Goal: Task Accomplishment & Management: Manage account settings

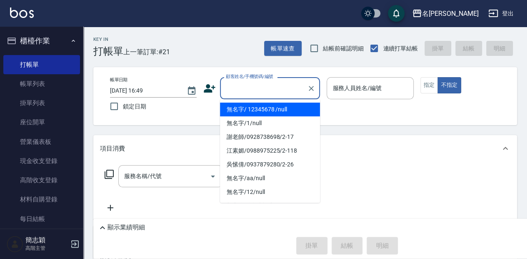
click at [258, 95] on input "顧客姓名/手機號碼/編號" at bounding box center [264, 88] width 80 height 15
drag, startPoint x: 264, startPoint y: 110, endPoint x: 364, endPoint y: 87, distance: 103.6
click at [264, 110] on li "無名字/ 12345678 /null" at bounding box center [270, 110] width 100 height 14
type input "無名字/ 12345678 /null"
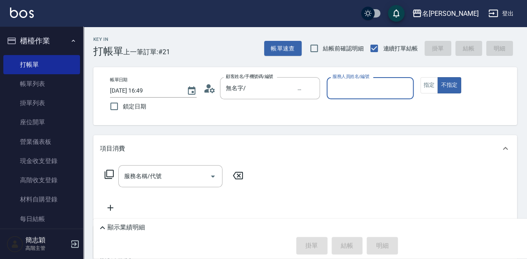
click at [364, 87] on input "服務人員姓名/編號" at bounding box center [370, 88] width 79 height 15
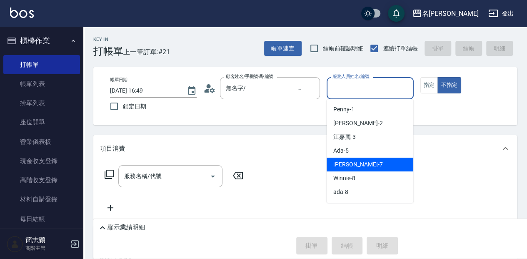
click at [353, 159] on div "Jessica -7" at bounding box center [370, 165] width 87 height 14
type input "Jessica-7"
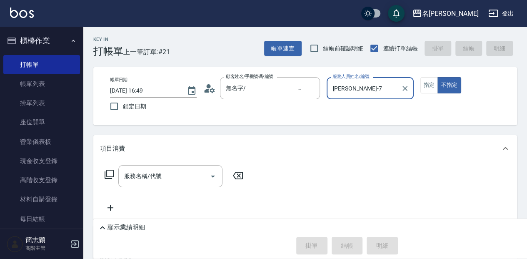
drag, startPoint x: 131, startPoint y: 175, endPoint x: 118, endPoint y: 160, distance: 19.5
click at [132, 174] on div "服務名稱/代號 服務名稱/代號" at bounding box center [170, 176] width 104 height 22
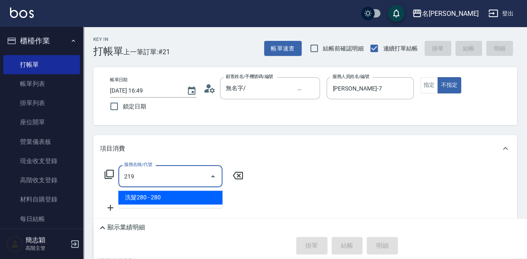
type input "洗髮280(219)"
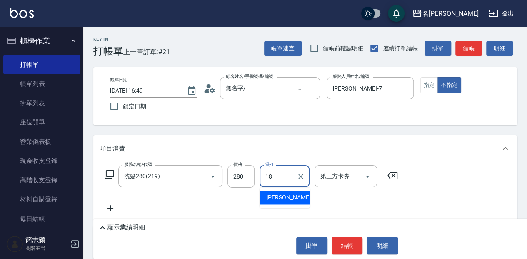
type input "沛岑-18"
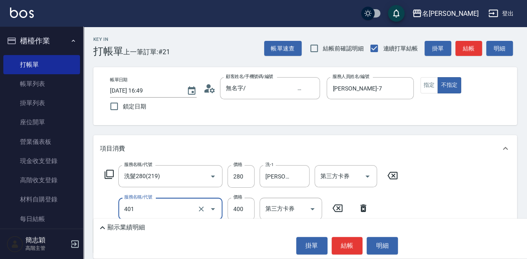
type input "剪髮(400)(401)"
type input "400"
click at [134, 224] on p "顯示業績明細" at bounding box center [127, 227] width 38 height 9
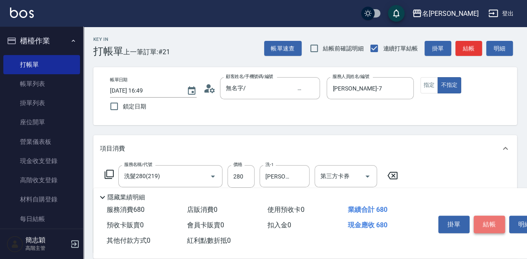
click at [483, 223] on button "結帳" at bounding box center [489, 225] width 31 height 18
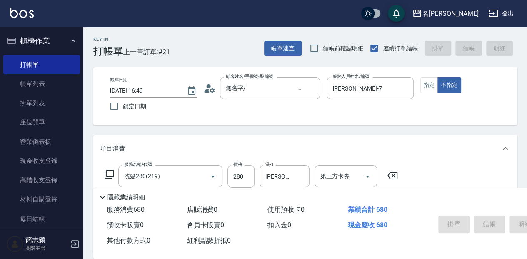
type input "2025/08/23 17:53"
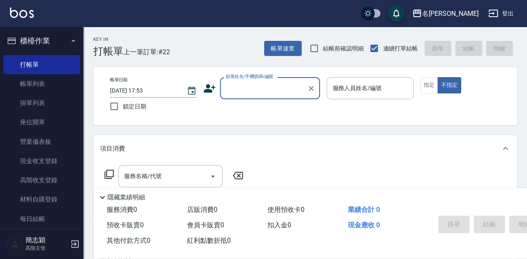
click at [259, 92] on input "顧客姓名/手機號碼/編號" at bounding box center [264, 88] width 80 height 15
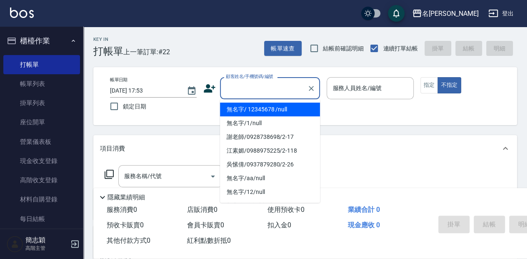
click at [258, 105] on li "無名字/ 12345678 /null" at bounding box center [270, 110] width 100 height 14
type input "無名字/ 12345678 /null"
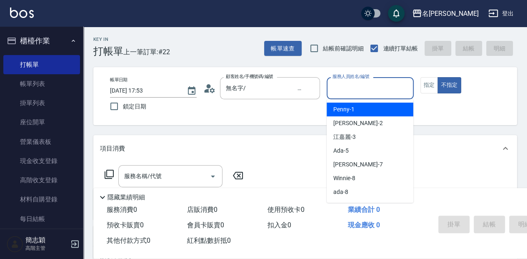
click at [353, 88] on input "服務人員姓名/編號" at bounding box center [370, 88] width 79 height 15
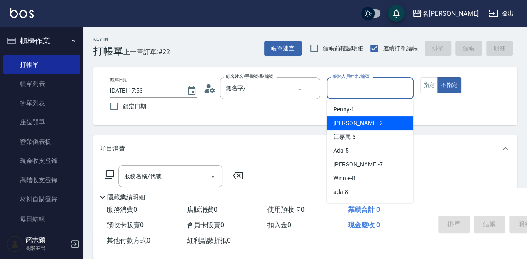
click at [369, 119] on div "Julie -2" at bounding box center [370, 123] width 87 height 14
type input "Julie-2"
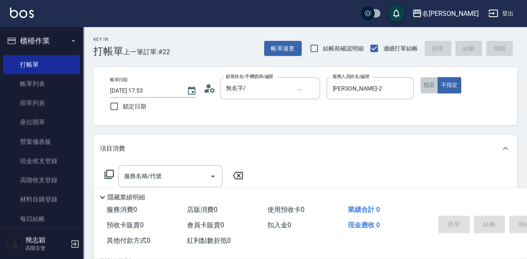
click at [427, 86] on button "指定" at bounding box center [430, 85] width 18 height 16
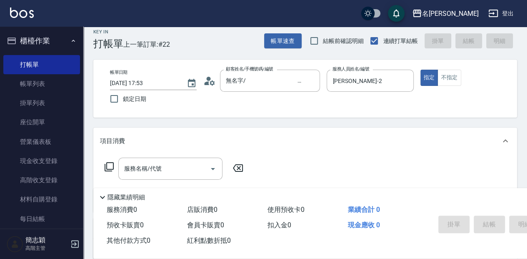
scroll to position [28, 0]
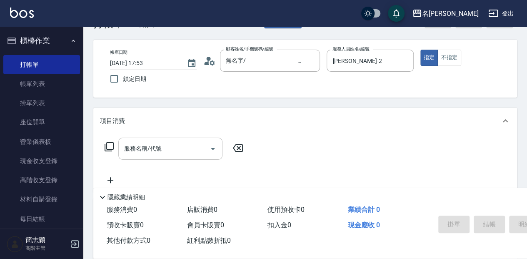
click at [165, 153] on input "服務名稱/代號" at bounding box center [164, 148] width 84 height 15
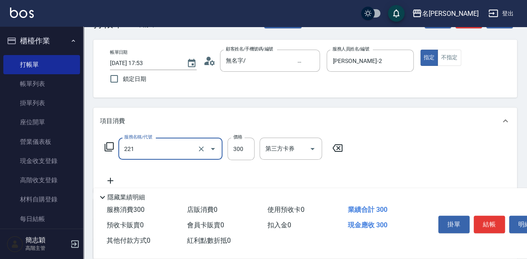
type input "洗髮300(221)"
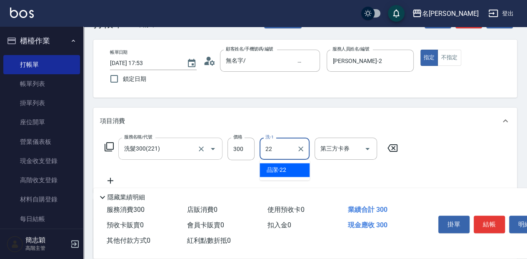
type input "品潔-22"
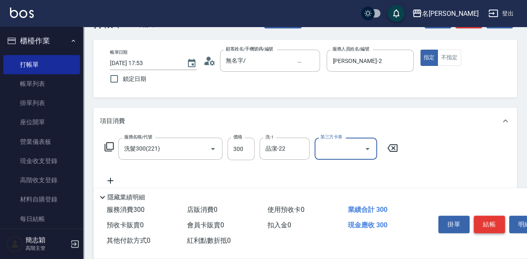
click at [496, 224] on button "結帳" at bounding box center [489, 225] width 31 height 18
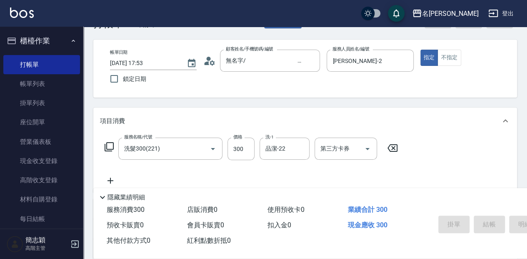
type input "2025/08/23 17:54"
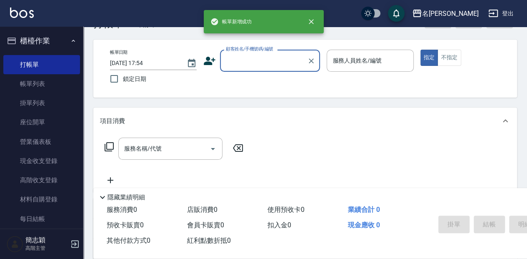
scroll to position [0, 0]
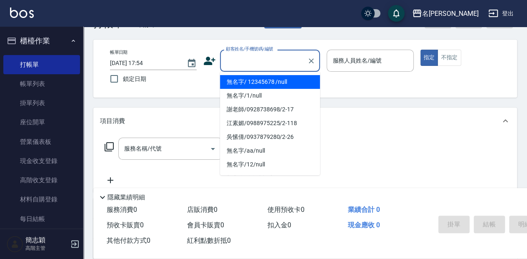
click at [247, 57] on input "顧客姓名/手機號碼/編號" at bounding box center [264, 60] width 80 height 15
click at [248, 78] on li "無名字/ 12345678 /null" at bounding box center [270, 82] width 100 height 14
type input "無名字/ 12345678 /null"
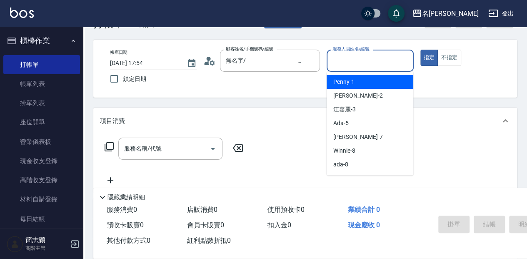
click at [357, 66] on input "服務人員姓名/編號" at bounding box center [370, 60] width 79 height 15
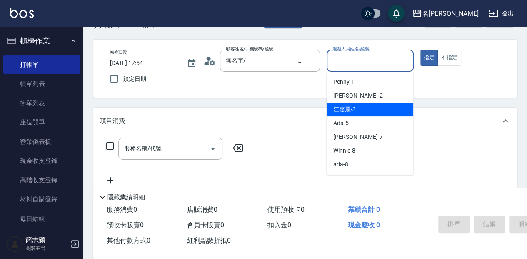
click at [368, 108] on div "江嘉麗 -3" at bounding box center [370, 110] width 87 height 14
type input "江嘉麗-3"
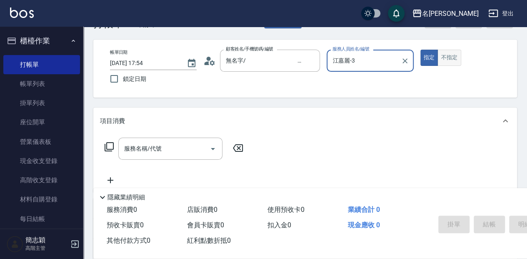
click at [441, 63] on button "不指定" at bounding box center [449, 58] width 23 height 16
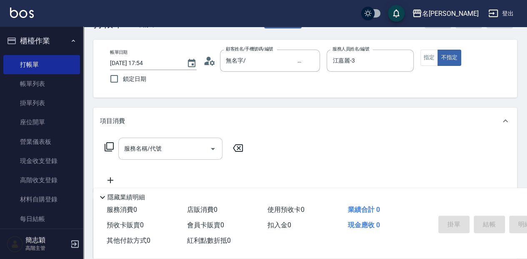
click at [176, 144] on input "服務名稱/代號" at bounding box center [164, 148] width 84 height 15
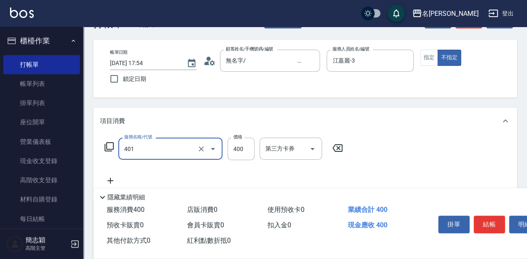
type input "剪髮(400)(401)"
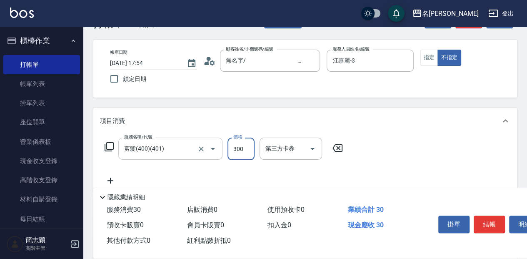
type input "300"
click at [492, 217] on button "結帳" at bounding box center [489, 225] width 31 height 18
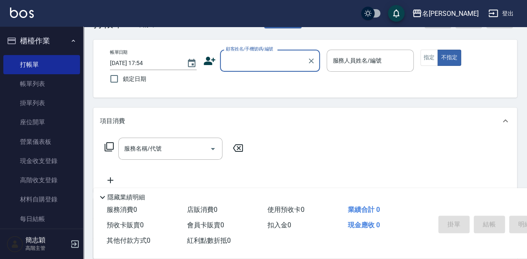
click at [249, 61] on input "顧客姓名/手機號碼/編號" at bounding box center [264, 60] width 80 height 15
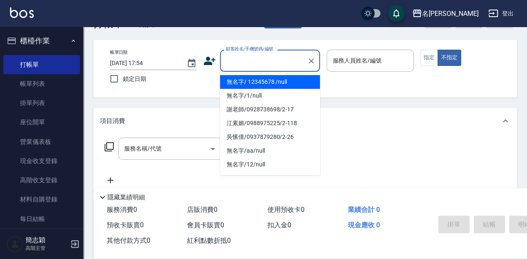
drag, startPoint x: 242, startPoint y: 84, endPoint x: 401, endPoint y: 77, distance: 159.1
click at [243, 84] on li "無名字/ 12345678 /null" at bounding box center [270, 82] width 100 height 14
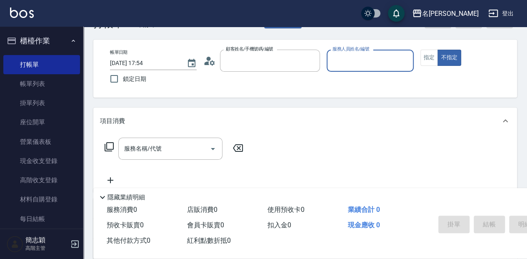
type input "無名字/ 12345678 /null"
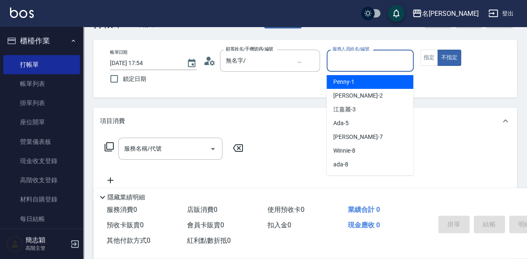
click at [367, 63] on input "服務人員姓名/編號" at bounding box center [370, 60] width 79 height 15
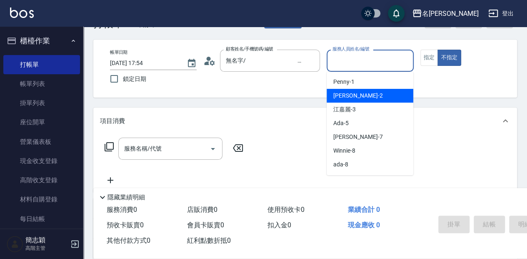
drag, startPoint x: 361, startPoint y: 95, endPoint x: 257, endPoint y: 121, distance: 106.6
click at [361, 95] on div "Julie -2" at bounding box center [370, 96] width 87 height 14
type input "Julie-2"
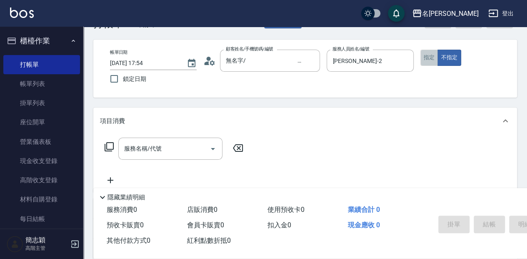
click at [430, 58] on button "指定" at bounding box center [430, 58] width 18 height 16
click at [167, 147] on input "服務名稱/代號" at bounding box center [164, 148] width 84 height 15
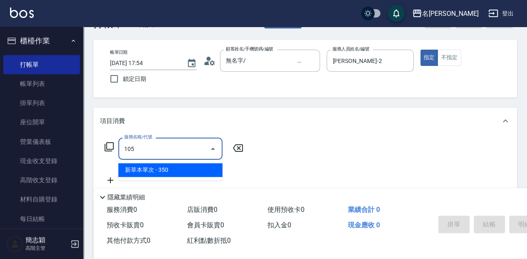
type input "新草本單次(105)"
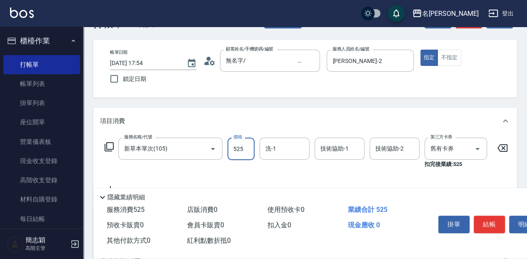
type input "525"
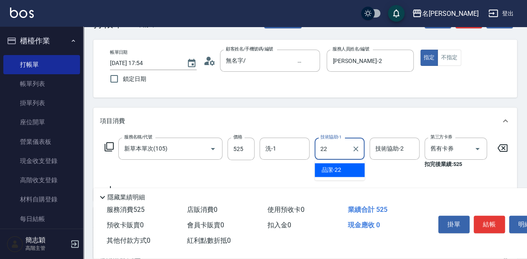
type input "品潔-22"
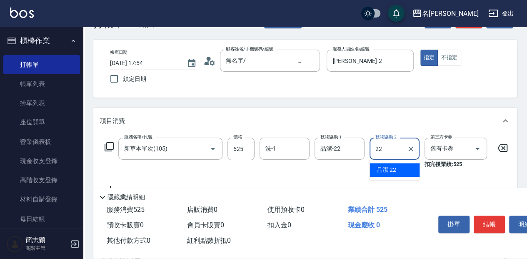
type input "品潔-22"
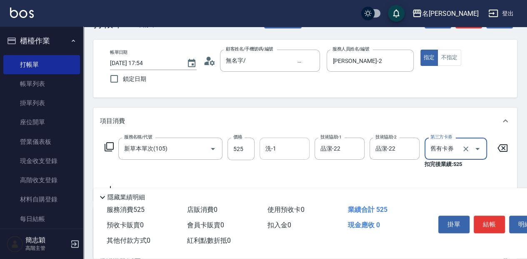
click at [289, 149] on input "洗-1" at bounding box center [285, 148] width 43 height 15
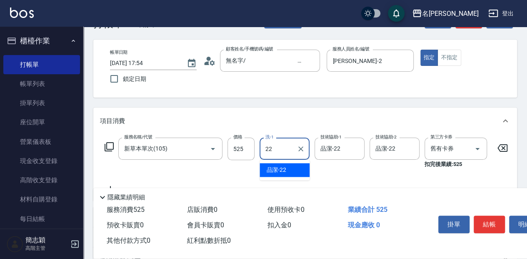
type input "品潔-22"
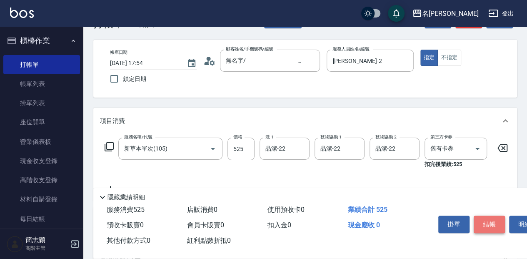
click at [497, 224] on button "結帳" at bounding box center [489, 225] width 31 height 18
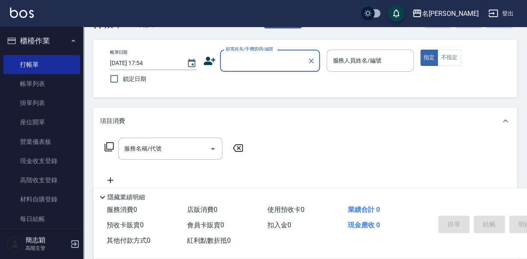
click at [261, 55] on input "顧客姓名/手機號碼/編號" at bounding box center [264, 60] width 80 height 15
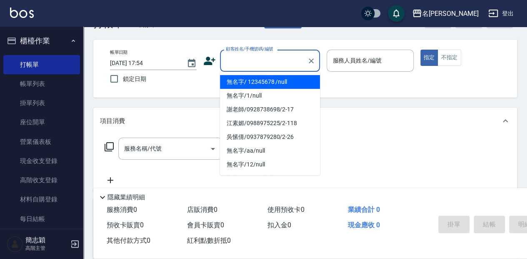
drag, startPoint x: 262, startPoint y: 85, endPoint x: 372, endPoint y: 73, distance: 111.1
click at [263, 85] on li "無名字/ 12345678 /null" at bounding box center [270, 82] width 100 height 14
type input "無名字/ 12345678 /null"
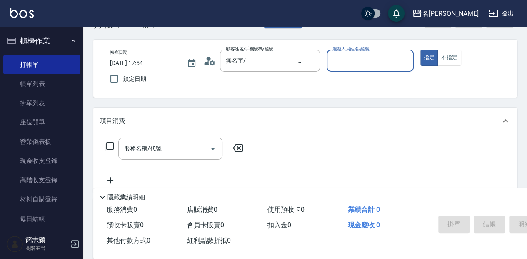
click at [356, 58] on input "服務人員姓名/編號" at bounding box center [370, 60] width 79 height 15
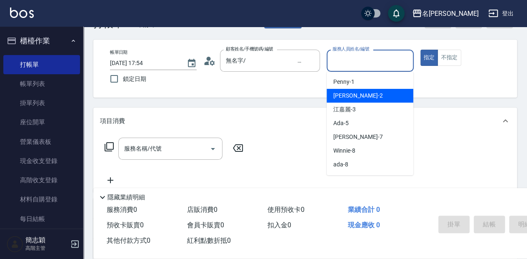
click at [364, 93] on div "Julie -2" at bounding box center [370, 96] width 87 height 14
type input "Julie-2"
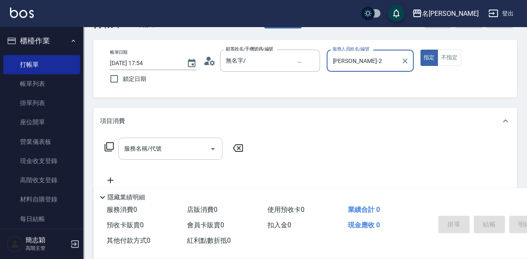
drag, startPoint x: 151, startPoint y: 152, endPoint x: 173, endPoint y: 152, distance: 22.1
click at [153, 151] on div "服務名稱/代號 服務名稱/代號" at bounding box center [170, 149] width 104 height 22
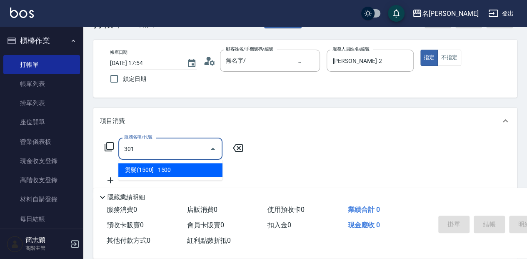
type input "燙髮(1500](301)"
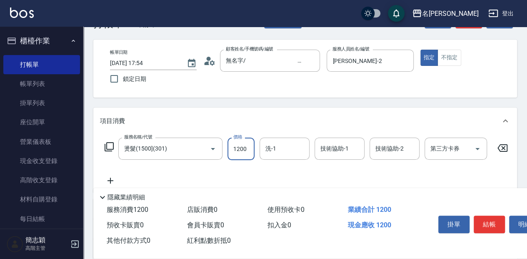
type input "1200"
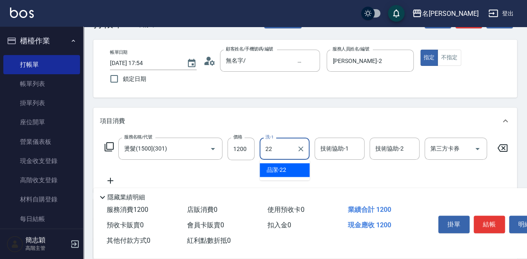
type input "品潔-22"
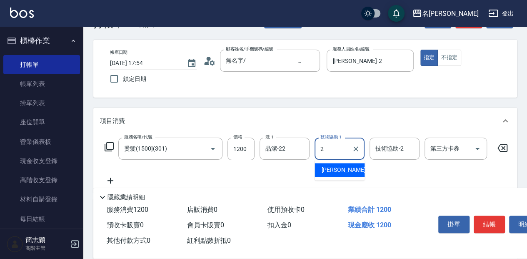
type input "Julie-2"
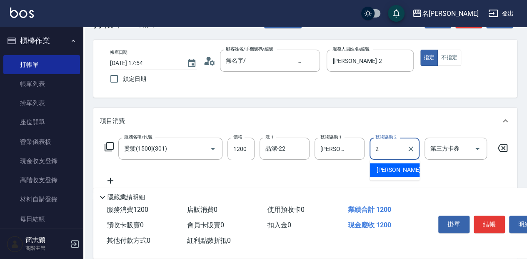
type input "Julie-2"
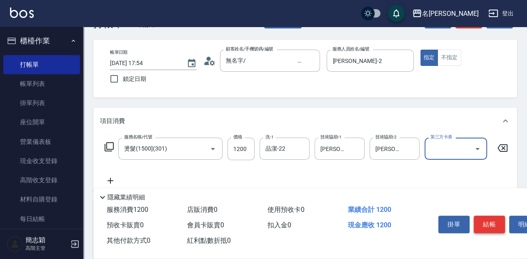
click at [495, 219] on button "結帳" at bounding box center [489, 225] width 31 height 18
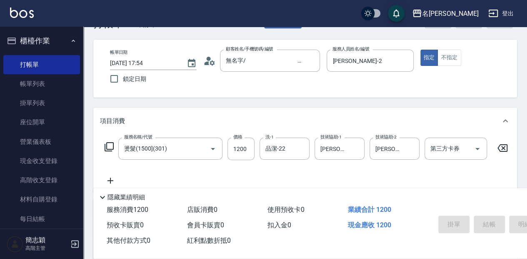
type input "2025/08/23 17:55"
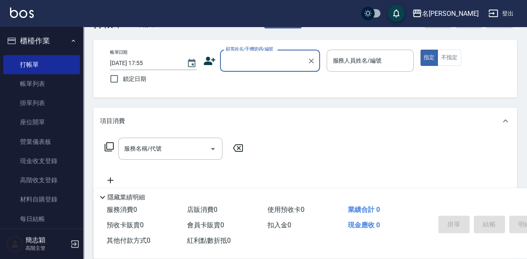
click at [241, 61] on input "顧客姓名/手機號碼/編號" at bounding box center [264, 60] width 80 height 15
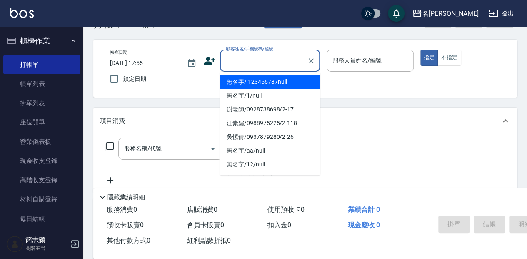
click at [240, 84] on li "無名字/ 12345678 /null" at bounding box center [270, 82] width 100 height 14
type input "無名字/ 12345678 /null"
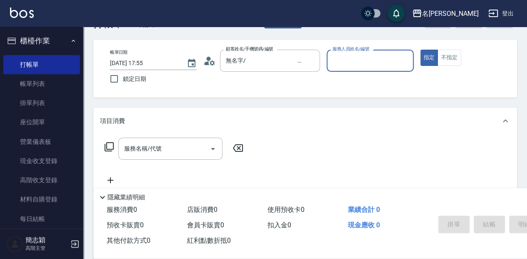
click at [350, 63] on input "服務人員姓名/編號" at bounding box center [370, 60] width 79 height 15
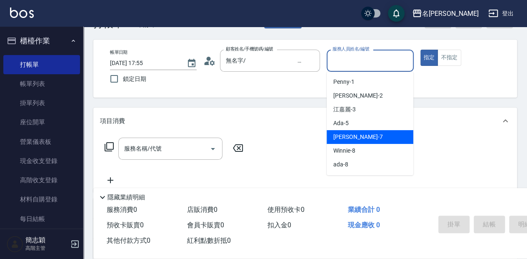
click at [364, 133] on div "Jessica -7" at bounding box center [370, 137] width 87 height 14
type input "Jessica-7"
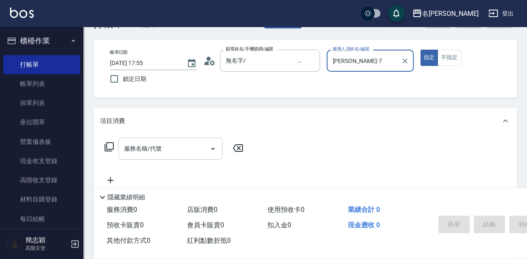
drag, startPoint x: 143, startPoint y: 149, endPoint x: 149, endPoint y: 143, distance: 8.6
click at [143, 149] on div "服務名稱/代號 服務名稱/代號" at bounding box center [170, 149] width 104 height 22
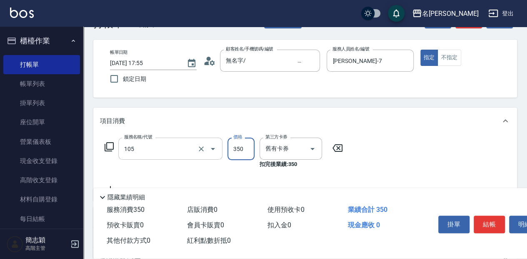
type input "新草本單次(105)"
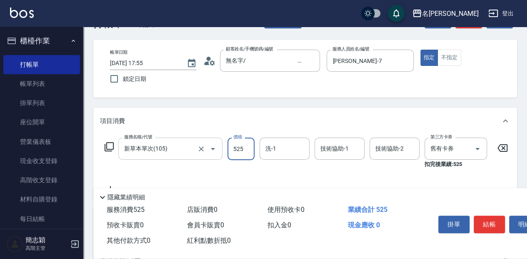
type input "525"
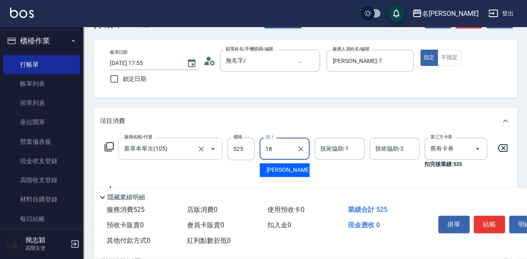
type input "沛岑-18"
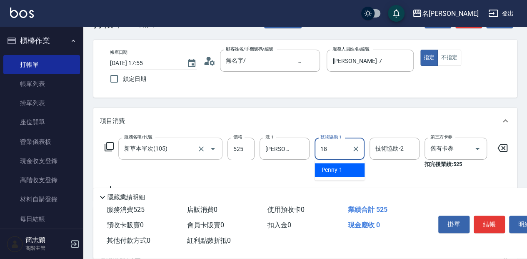
type input "沛岑-18"
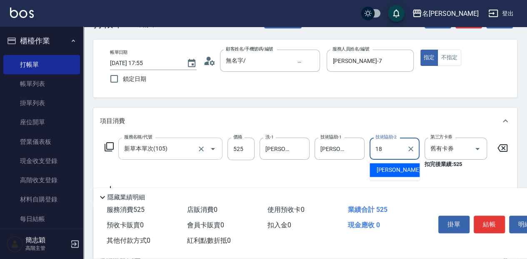
type input "沛岑-18"
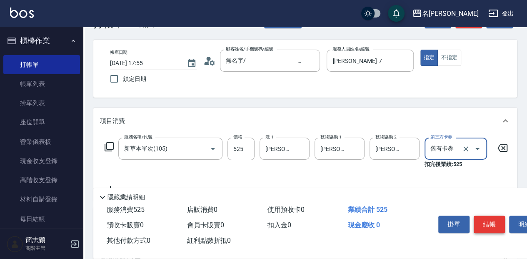
click at [495, 229] on button "結帳" at bounding box center [489, 225] width 31 height 18
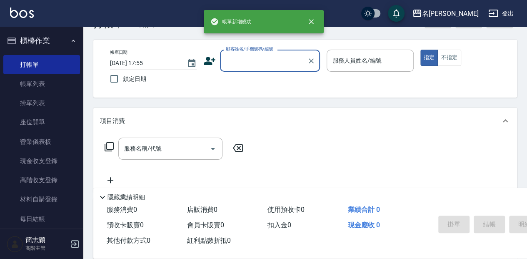
click at [256, 68] on div "顧客姓名/手機號碼/編號" at bounding box center [270, 61] width 100 height 22
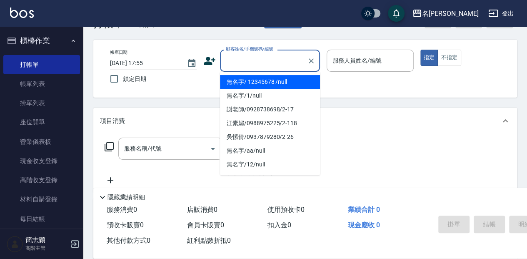
click at [259, 81] on li "無名字/ 12345678 /null" at bounding box center [270, 82] width 100 height 14
type input "無名字/ 12345678 /null"
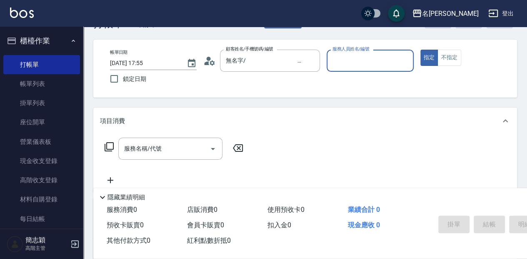
click at [349, 66] on input "服務人員姓名/編號" at bounding box center [370, 60] width 79 height 15
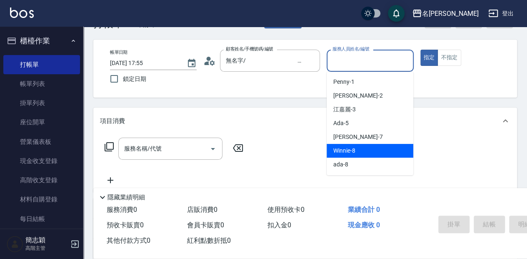
scroll to position [28, 0]
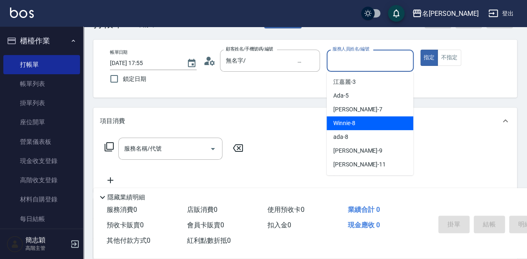
click at [373, 154] on div "Anna -9" at bounding box center [370, 151] width 87 height 14
type input "Anna-9"
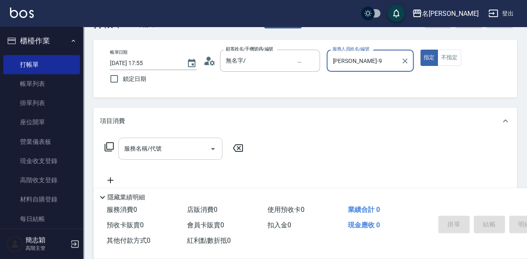
click at [163, 148] on input "服務名稱/代號" at bounding box center [164, 148] width 84 height 15
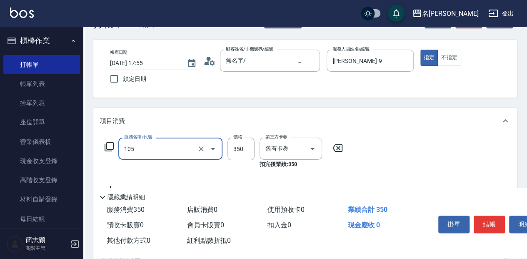
type input "新草本單次(105)"
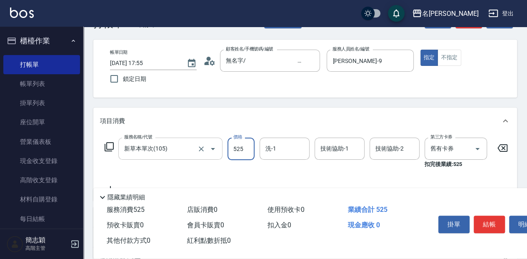
type input "525"
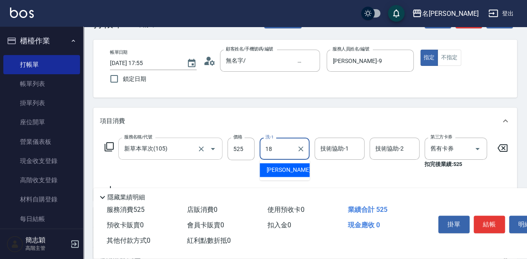
type input "沛岑-18"
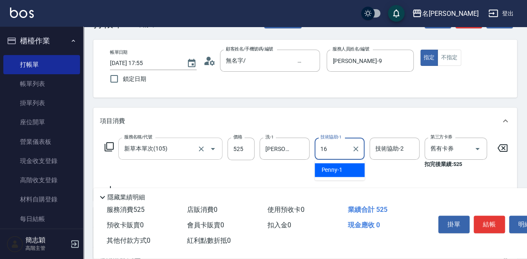
type input "KEN-16"
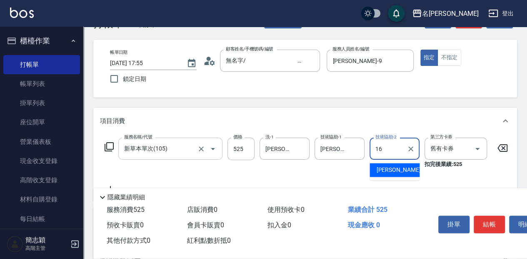
type input "KEN-16"
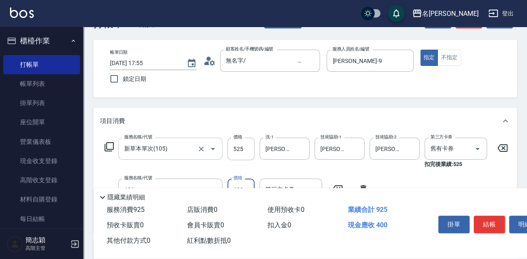
type input "剪髮(400)(401)"
type input "450"
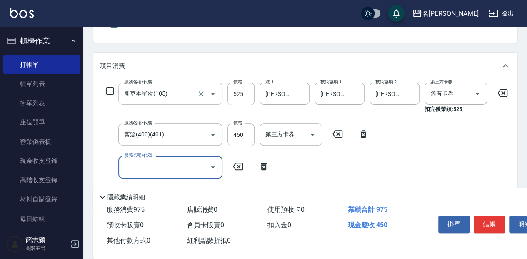
scroll to position [83, 0]
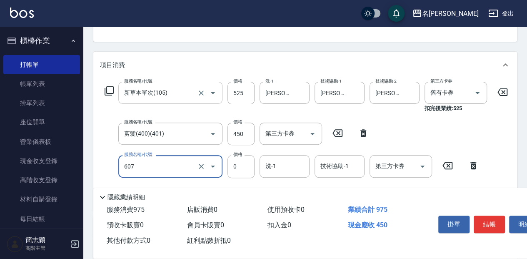
type input "魚子單次0(607)"
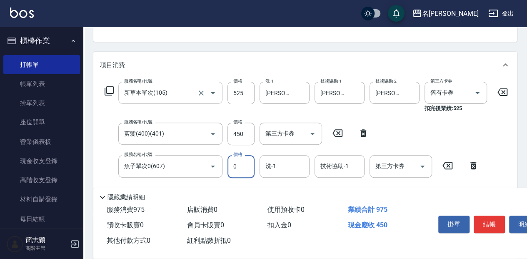
type input "0"
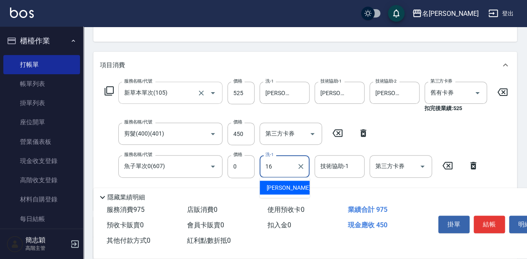
type input "KEN-16"
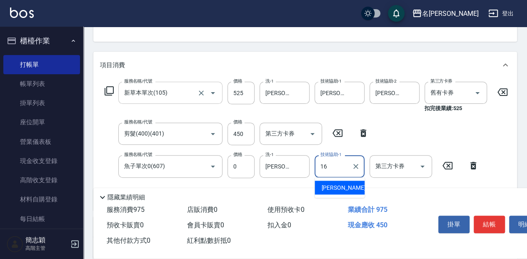
type input "KEN-16"
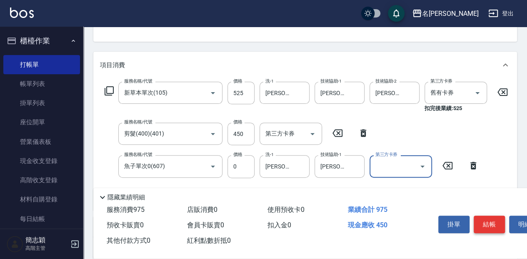
click at [490, 220] on button "結帳" at bounding box center [489, 225] width 31 height 18
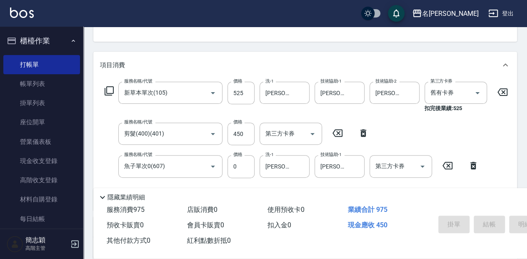
type input "2025/08/23 17:56"
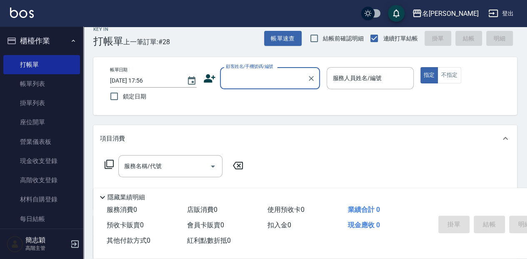
scroll to position [0, 0]
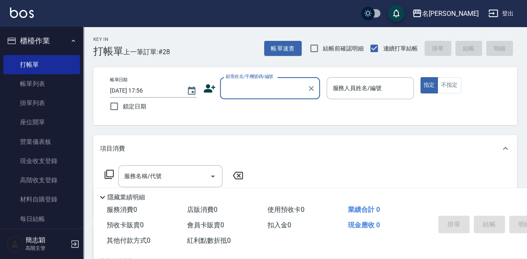
click at [258, 94] on input "顧客姓名/手機號碼/編號" at bounding box center [264, 88] width 80 height 15
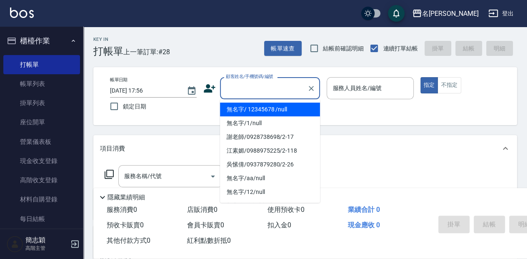
click at [257, 108] on li "無名字/ 12345678 /null" at bounding box center [270, 110] width 100 height 14
type input "無名字/ 12345678 /null"
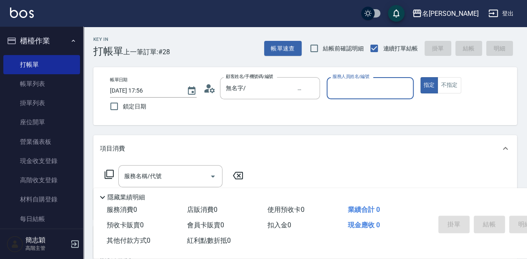
click at [350, 91] on input "服務人員姓名/編號" at bounding box center [370, 88] width 79 height 15
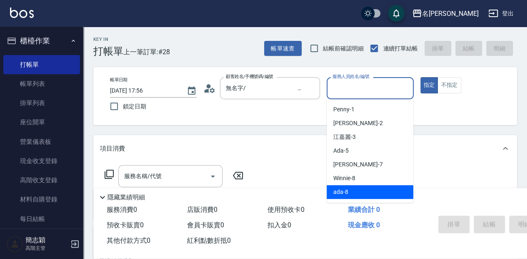
scroll to position [55, 0]
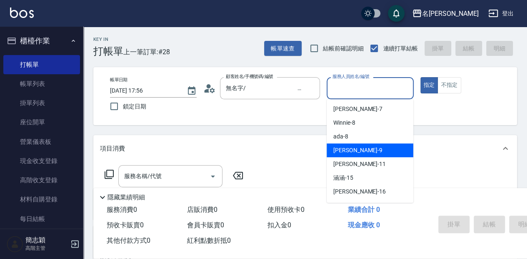
click at [366, 150] on div "Anna -9" at bounding box center [370, 150] width 87 height 14
type input "Anna-9"
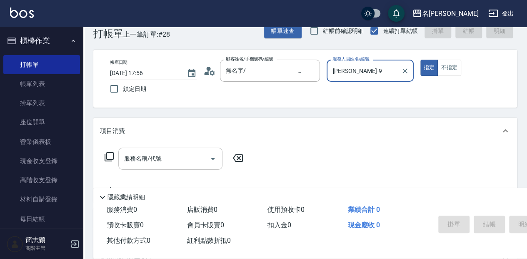
scroll to position [28, 0]
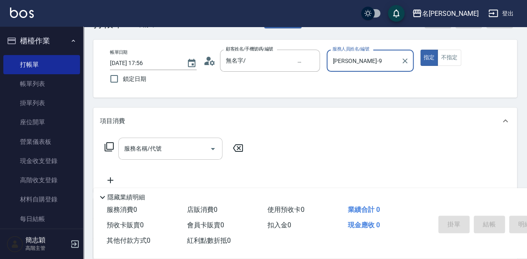
click at [176, 145] on input "服務名稱/代號" at bounding box center [164, 148] width 84 height 15
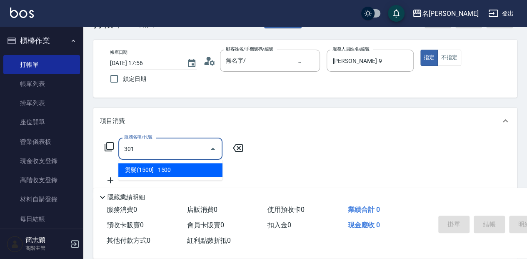
type input "燙髮(1500](301)"
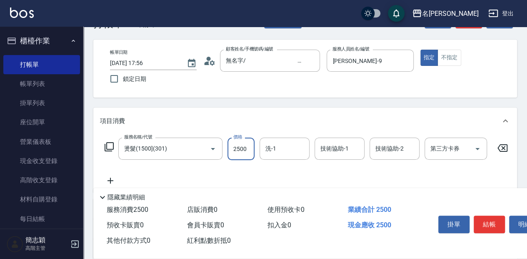
type input "2500"
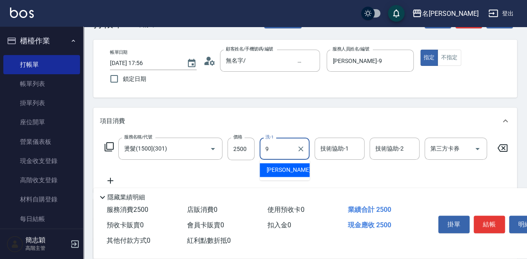
type input "Anna-9"
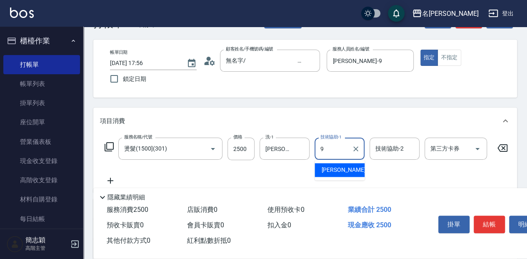
type input "Anna-9"
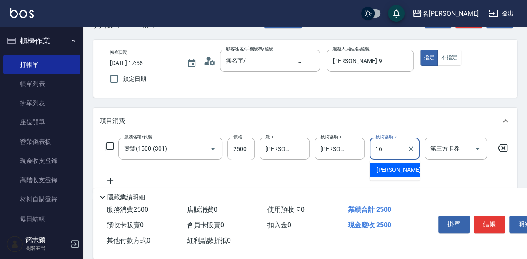
type input "KEN-16"
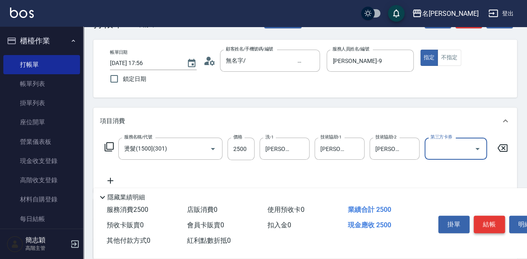
click at [486, 222] on button "結帳" at bounding box center [489, 225] width 31 height 18
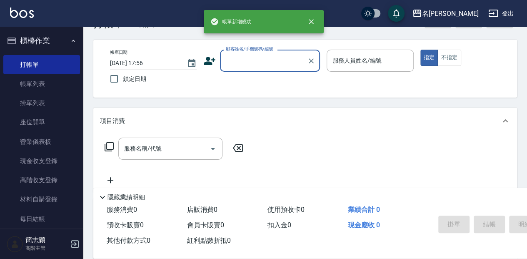
scroll to position [0, 0]
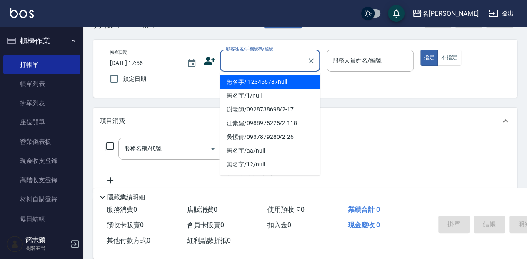
click at [238, 61] on input "顧客姓名/手機號碼/編號" at bounding box center [264, 60] width 80 height 15
click at [243, 83] on li "無名字/ 12345678 /null" at bounding box center [270, 82] width 100 height 14
type input "無名字/ 12345678 /null"
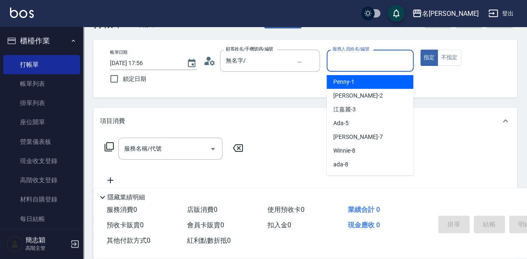
click at [349, 59] on input "服務人員姓名/編號" at bounding box center [370, 60] width 79 height 15
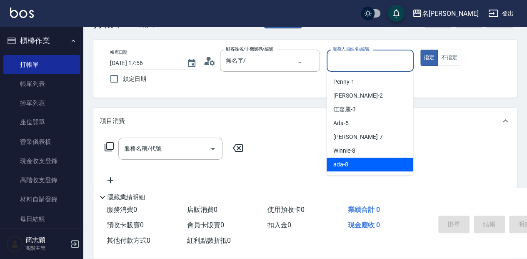
click at [368, 163] on div "ada -8" at bounding box center [370, 165] width 87 height 14
type input "ada-8"
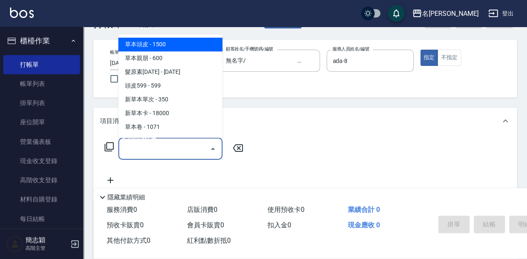
drag, startPoint x: 188, startPoint y: 152, endPoint x: 219, endPoint y: 143, distance: 31.6
click at [189, 151] on input "服務名稱/代號" at bounding box center [164, 148] width 84 height 15
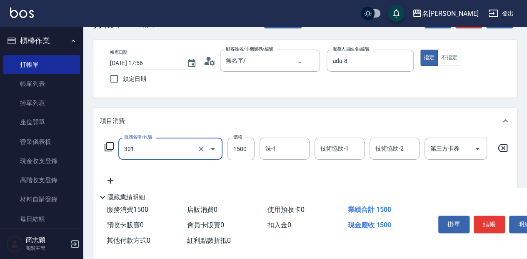
type input "燙髮(1500](301)"
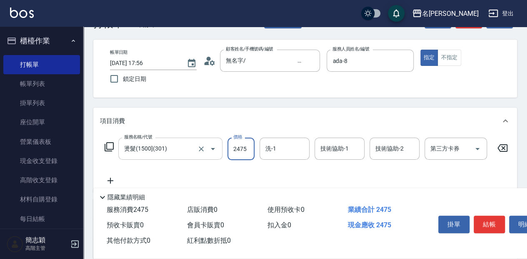
type input "2475"
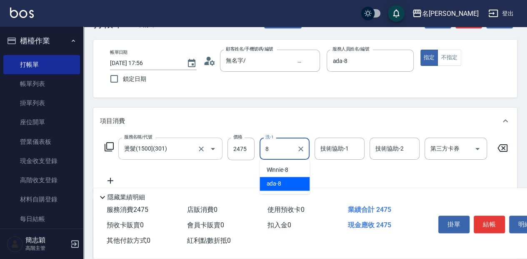
type input "ada-8"
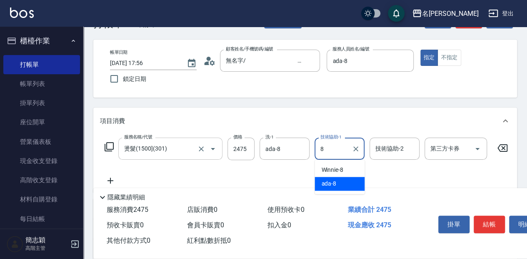
type input "ada-8"
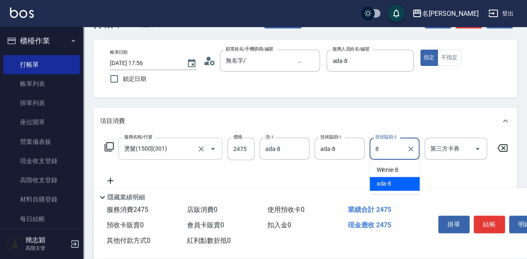
type input "ada-8"
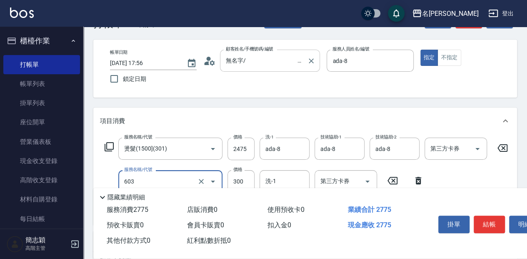
type input "護髮(300up)(603)"
type input "900"
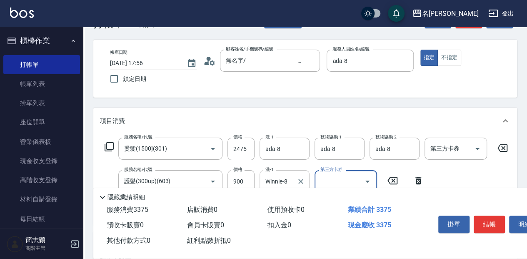
click at [295, 176] on div at bounding box center [300, 181] width 11 height 22
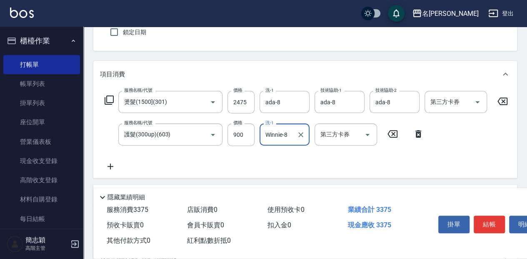
scroll to position [83, 0]
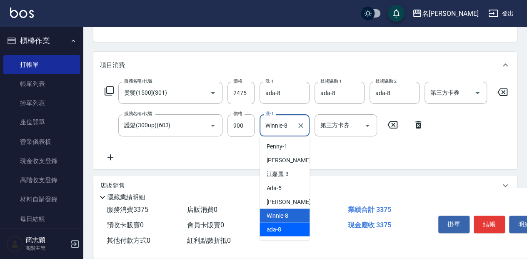
click at [289, 229] on div "ada -8" at bounding box center [285, 229] width 50 height 14
type input "ada-8"
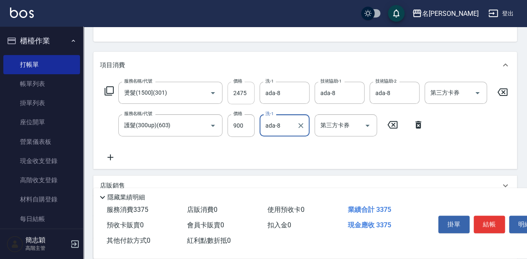
click at [251, 90] on input "2475" at bounding box center [241, 93] width 27 height 23
click at [250, 92] on input "2475" at bounding box center [241, 93] width 27 height 23
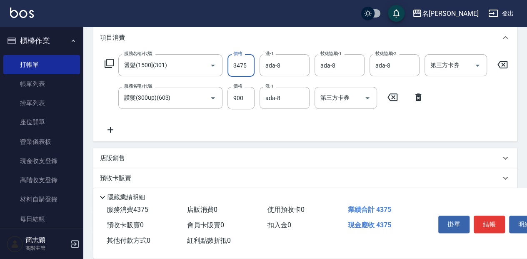
scroll to position [139, 0]
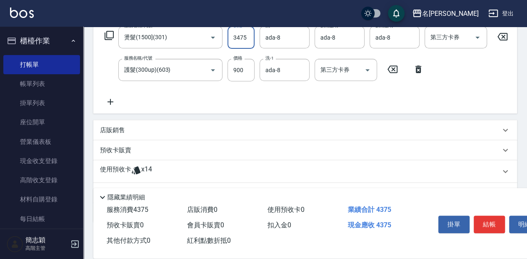
type input "3475"
click at [119, 172] on p "使用預收卡" at bounding box center [115, 171] width 31 height 13
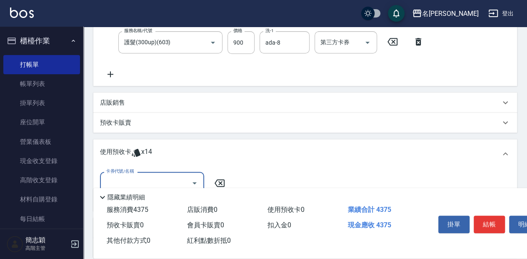
scroll to position [167, 0]
click at [234, 160] on div "使用預收卡 x14" at bounding box center [300, 153] width 401 height 13
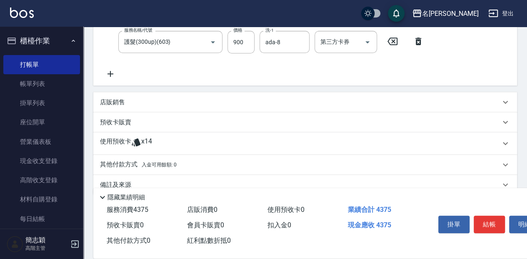
scroll to position [0, 0]
click at [138, 169] on p "其他付款方式 入金可用餘額: 0" at bounding box center [138, 164] width 77 height 9
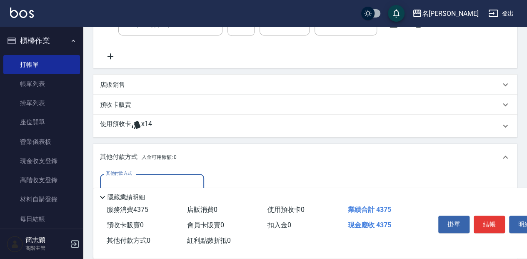
scroll to position [194, 0]
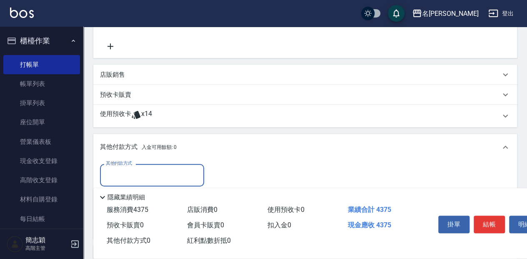
click at [135, 174] on input "其他付款方式" at bounding box center [152, 175] width 97 height 15
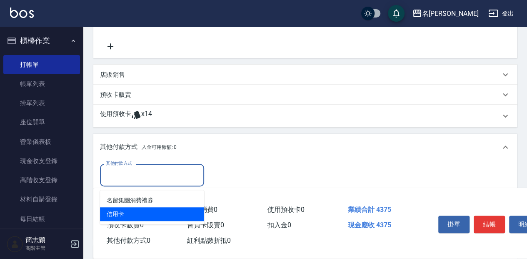
click at [119, 218] on span "信用卡" at bounding box center [152, 214] width 104 height 14
type input "信用卡"
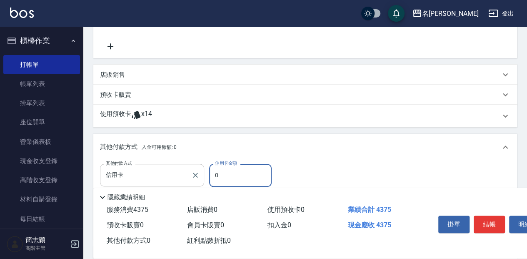
drag, startPoint x: 223, startPoint y: 179, endPoint x: 187, endPoint y: 181, distance: 36.3
click at [187, 181] on div "其他付款方式 信用卡 其他付款方式 信用卡金額 0 信用卡金額" at bounding box center [189, 175] width 178 height 23
type input "4375"
click at [488, 222] on button "結帳" at bounding box center [489, 225] width 31 height 18
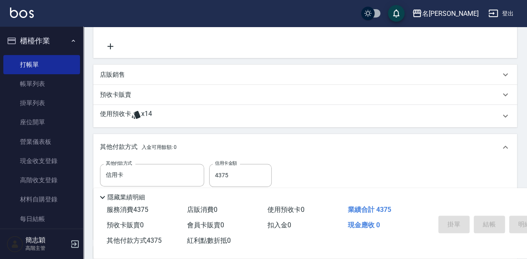
type input "2025/08/23 17:58"
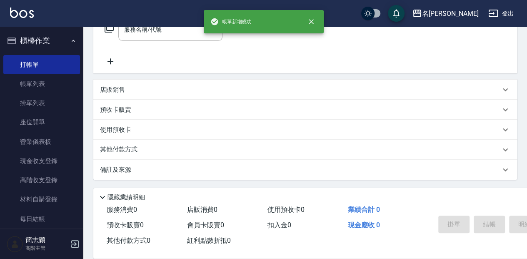
scroll to position [0, 0]
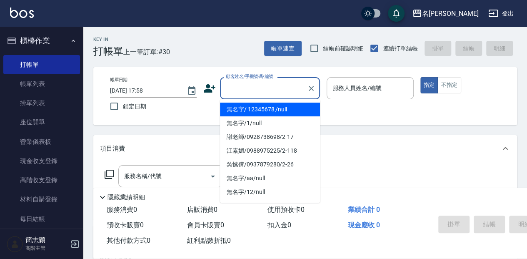
click at [239, 88] on input "顧客姓名/手機號碼/編號" at bounding box center [264, 88] width 80 height 15
drag, startPoint x: 240, startPoint y: 111, endPoint x: 372, endPoint y: 105, distance: 132.3
click at [241, 110] on li "無名字/ 12345678 /null" at bounding box center [270, 110] width 100 height 14
type input "無名字/ 12345678 /null"
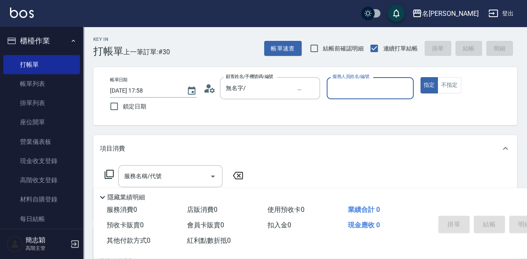
click at [360, 96] on div "服務人員姓名/編號" at bounding box center [370, 88] width 87 height 22
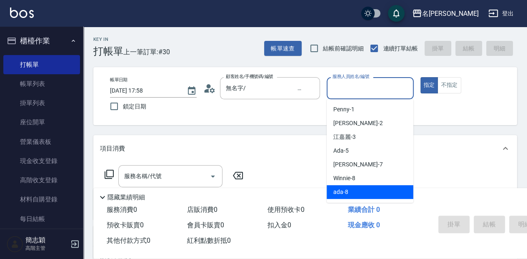
click at [358, 192] on div "ada -8" at bounding box center [370, 192] width 87 height 14
type input "ada-8"
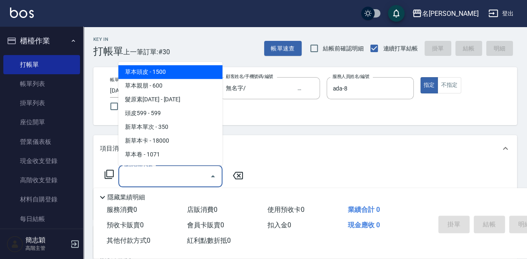
click at [168, 173] on input "服務名稱/代號" at bounding box center [164, 176] width 84 height 15
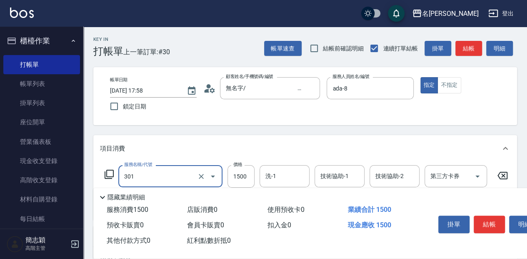
type input "燙髮(1500](301)"
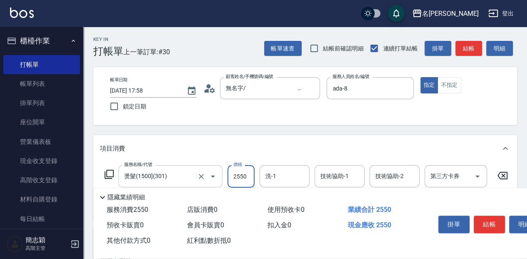
type input "2550"
click at [289, 173] on input "Winnie-8" at bounding box center [279, 176] width 30 height 15
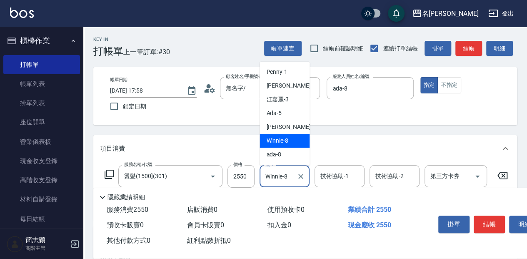
scroll to position [28, 0]
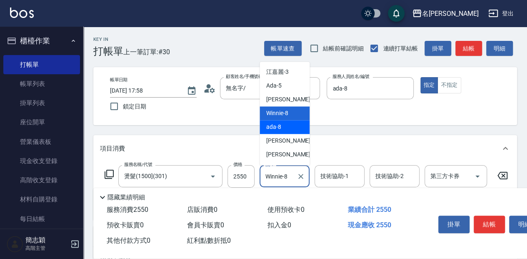
click at [279, 127] on span "ada -8" at bounding box center [273, 127] width 15 height 9
type input "ada-8"
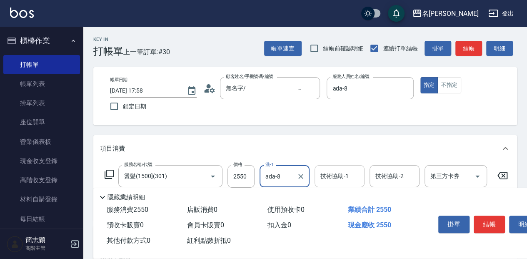
click at [341, 176] on div "技術協助-1 技術協助-1" at bounding box center [340, 176] width 50 height 22
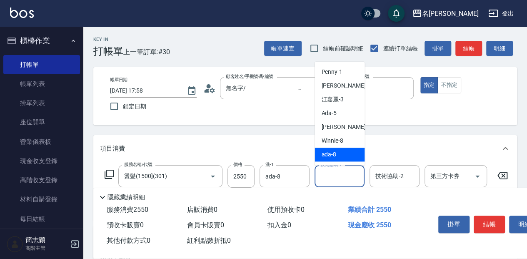
click at [339, 154] on div "ada -8" at bounding box center [340, 155] width 50 height 14
type input "ada-8"
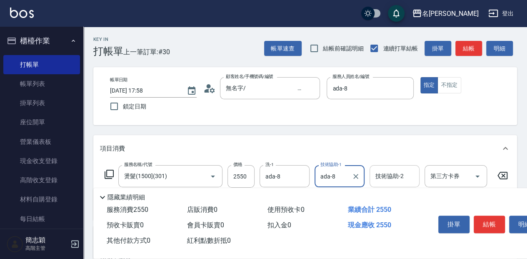
click at [402, 175] on div "技術協助-2 技術協助-2" at bounding box center [395, 176] width 50 height 22
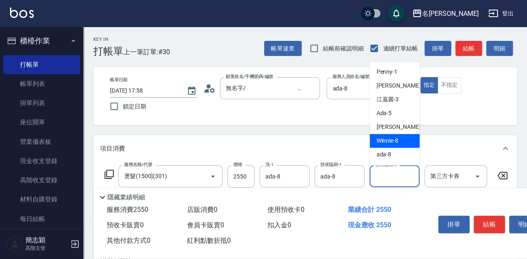
click at [404, 143] on div "Winnie -8" at bounding box center [395, 141] width 50 height 14
type input "Winnie-8"
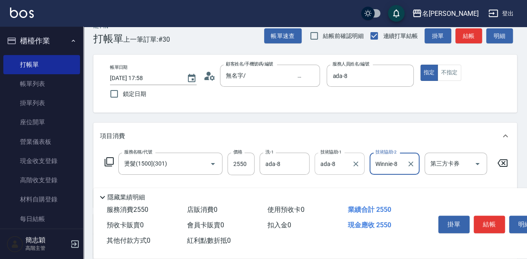
scroll to position [55, 0]
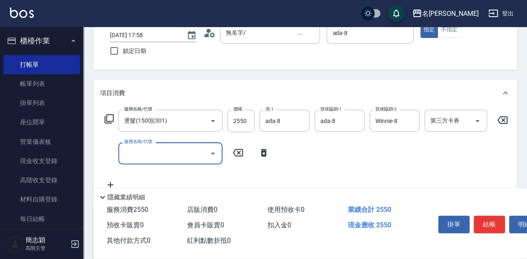
type input "9"
type input "護髮(300up)(603)"
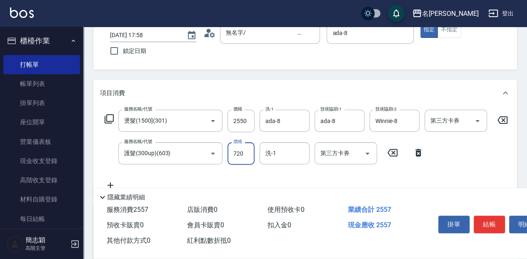
type input "720"
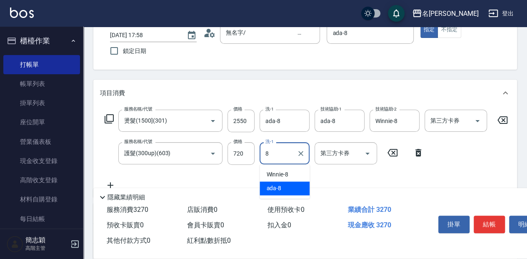
click at [289, 190] on div "ada -8" at bounding box center [285, 188] width 50 height 14
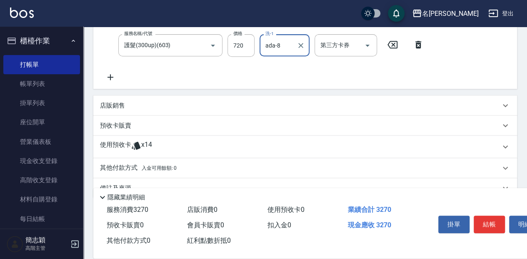
scroll to position [167, 0]
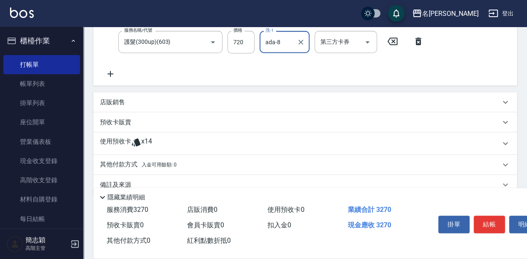
type input "ada-8"
click at [137, 167] on p "其他付款方式 入金可用餘額: 0" at bounding box center [138, 164] width 77 height 9
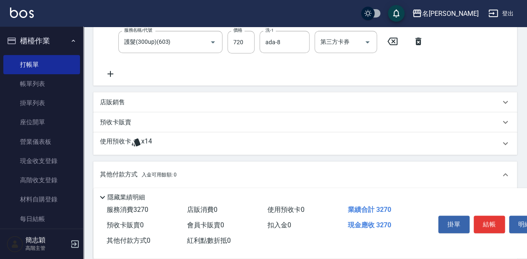
scroll to position [194, 0]
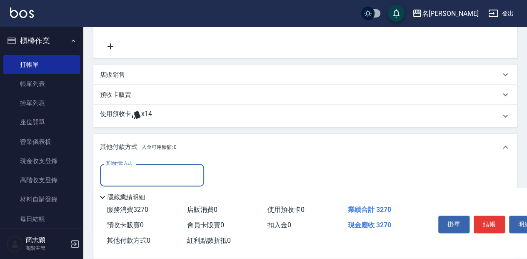
click at [144, 180] on input "其他付款方式" at bounding box center [152, 175] width 97 height 15
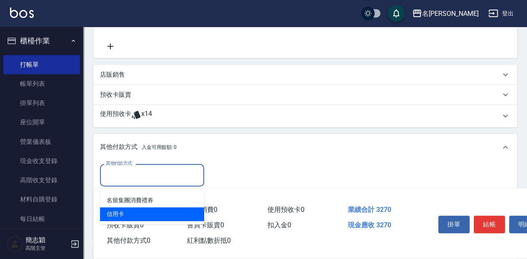
click at [148, 211] on span "信用卡" at bounding box center [152, 214] width 104 height 14
type input "信用卡"
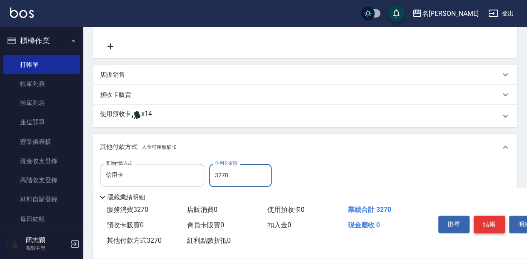
type input "3270"
click at [497, 222] on button "結帳" at bounding box center [489, 225] width 31 height 18
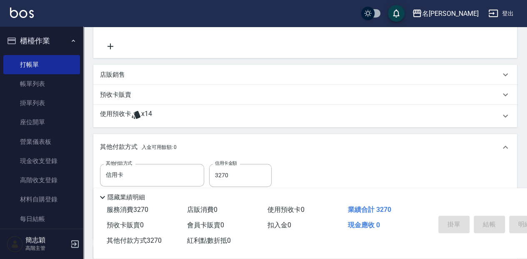
type input "2025/08/23 17:59"
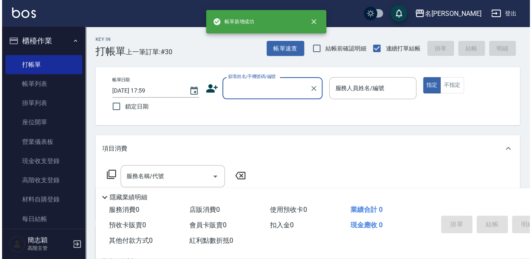
scroll to position [0, 0]
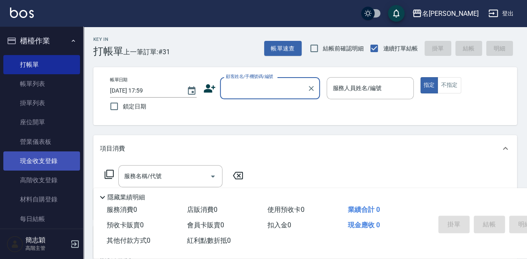
click at [53, 159] on link "現金收支登錄" at bounding box center [41, 160] width 77 height 19
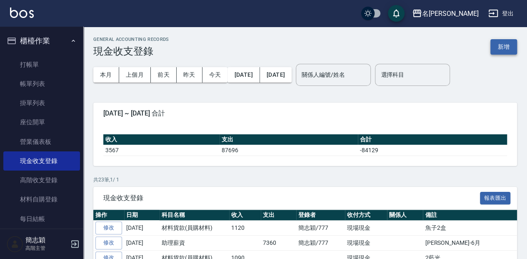
click at [507, 53] on button "新增" at bounding box center [504, 46] width 27 height 15
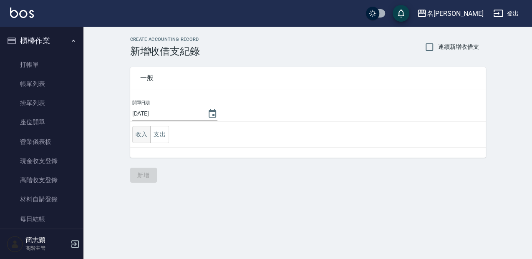
click at [137, 134] on button "收入" at bounding box center [141, 134] width 19 height 17
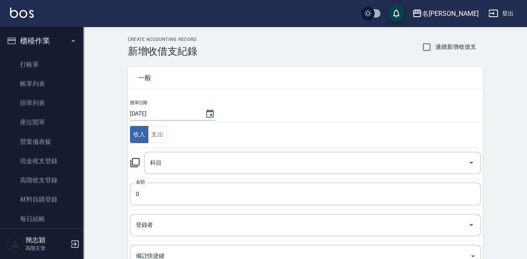
click at [133, 161] on icon at bounding box center [135, 163] width 10 height 10
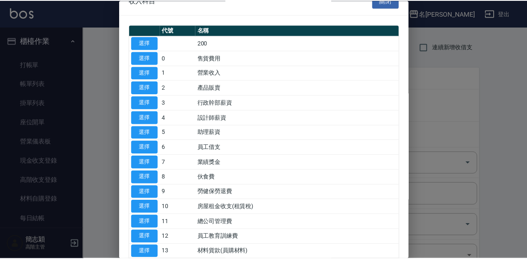
scroll to position [28, 0]
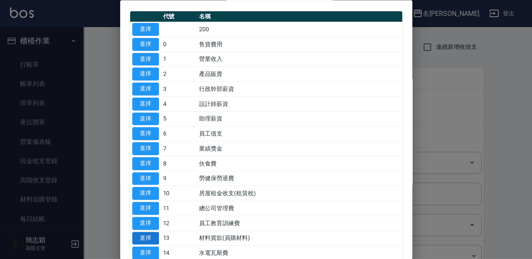
click at [147, 232] on button "選擇" at bounding box center [145, 238] width 27 height 13
type input "13 材料貨款(員購材料)"
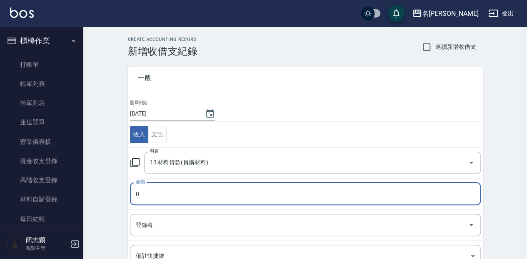
click at [141, 193] on input "0" at bounding box center [305, 194] width 351 height 23
type input "250"
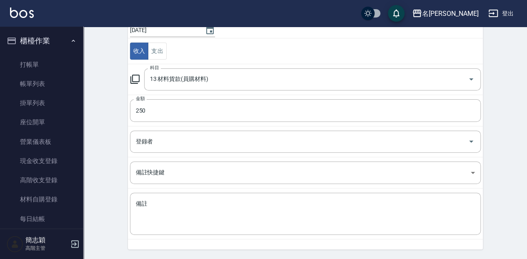
scroll to position [108, 0]
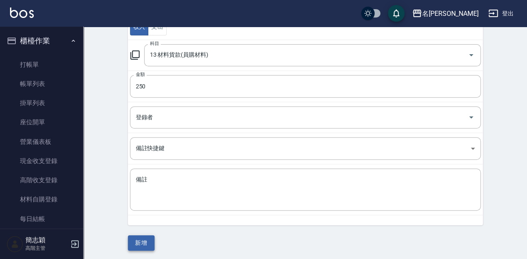
click at [138, 240] on button "新增" at bounding box center [141, 242] width 27 height 15
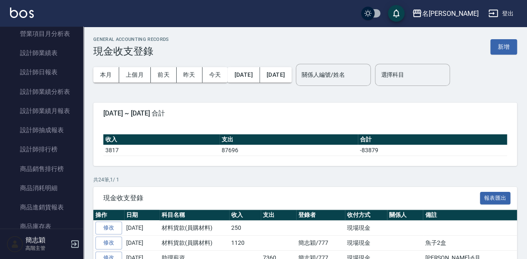
scroll to position [556, 0]
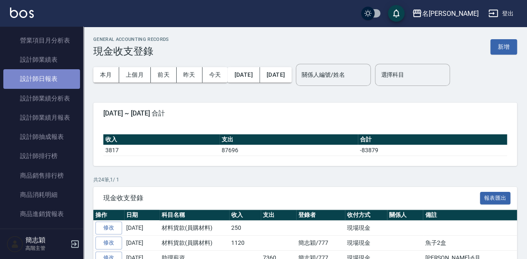
click at [63, 78] on link "設計師日報表" at bounding box center [41, 78] width 77 height 19
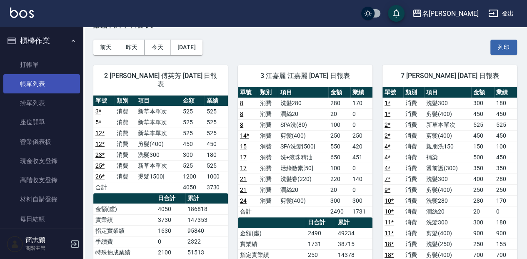
drag, startPoint x: 53, startPoint y: 87, endPoint x: 56, endPoint y: 79, distance: 8.1
click at [53, 87] on link "帳單列表" at bounding box center [41, 83] width 77 height 19
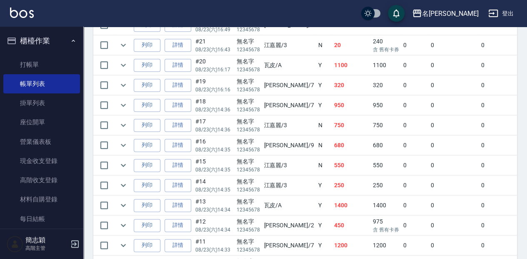
scroll to position [445, 0]
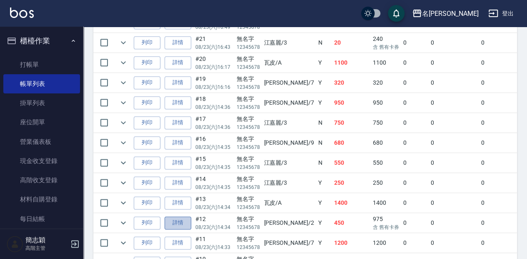
click at [178, 216] on link "詳情" at bounding box center [178, 222] width 27 height 13
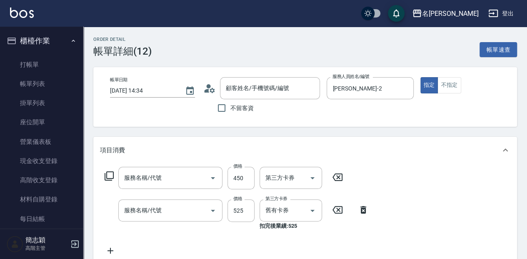
type input "2025/08/23 14:34"
type input "Julie-2"
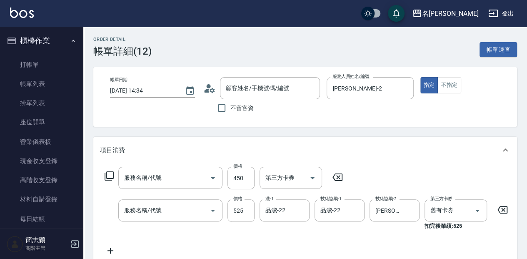
type input "剪髮(400)(401)"
type input "新草本單次(105)"
type input "無名字/ 12345678 /null"
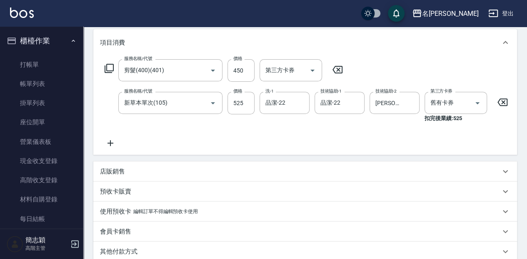
scroll to position [111, 0]
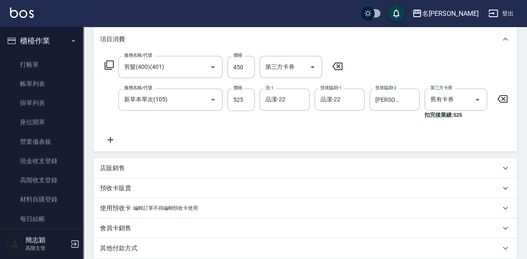
click at [109, 140] on icon at bounding box center [110, 140] width 21 height 10
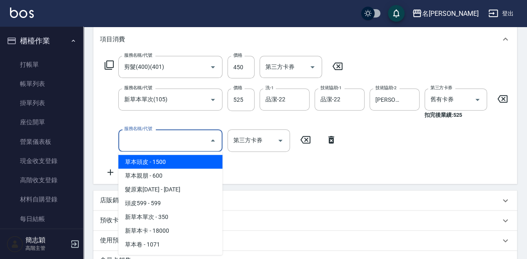
click at [149, 145] on input "服務名稱/代號" at bounding box center [164, 140] width 84 height 15
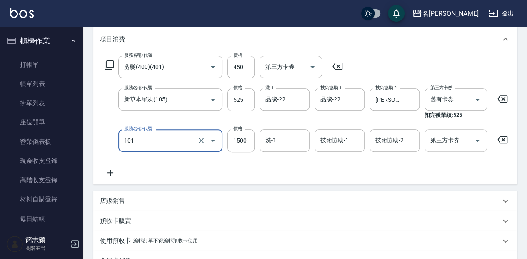
type input "草本頭皮(101)"
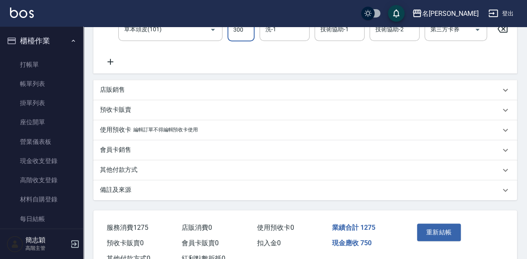
scroll to position [222, 0]
type input "300"
click at [444, 233] on button "重新結帳" at bounding box center [439, 232] width 44 height 18
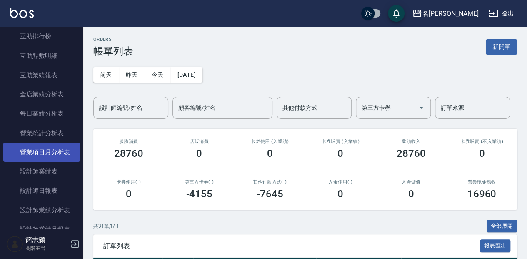
scroll to position [445, 0]
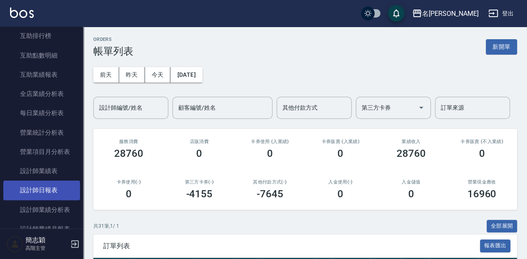
click at [54, 191] on link "設計師日報表" at bounding box center [41, 190] width 77 height 19
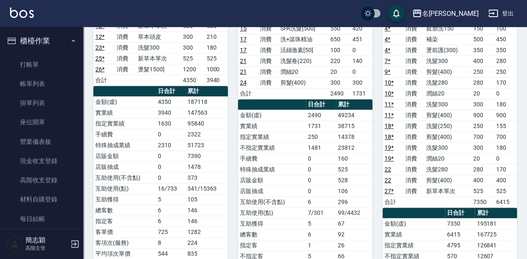
scroll to position [111, 0]
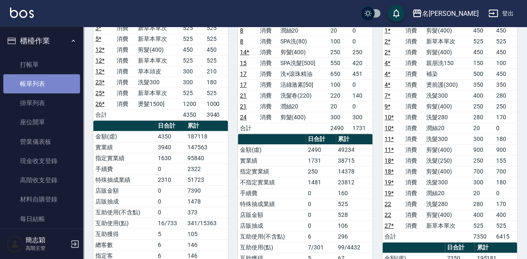
click at [44, 78] on link "帳單列表" at bounding box center [41, 83] width 77 height 19
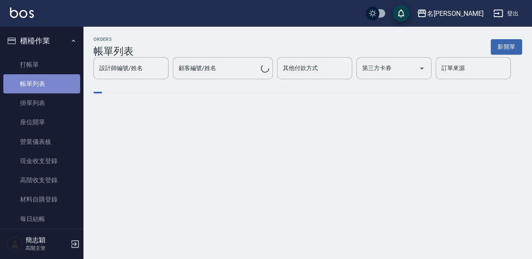
click at [49, 83] on link "帳單列表" at bounding box center [41, 83] width 77 height 19
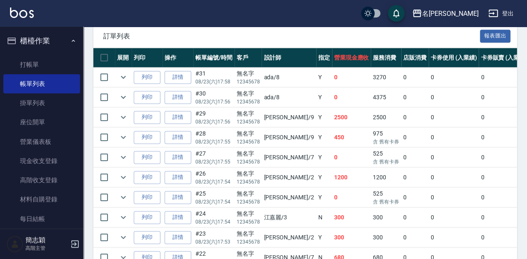
scroll to position [166, 0]
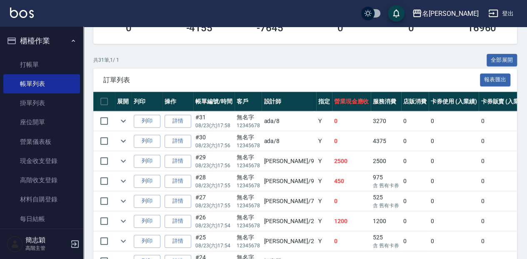
drag, startPoint x: 49, startPoint y: 66, endPoint x: 158, endPoint y: 239, distance: 204.8
click at [49, 66] on link "打帳單" at bounding box center [41, 64] width 77 height 19
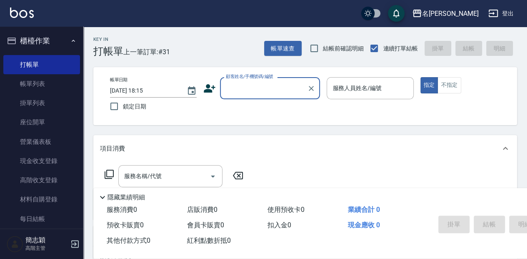
click at [238, 91] on input "顧客姓名/手機號碼/編號" at bounding box center [264, 88] width 80 height 15
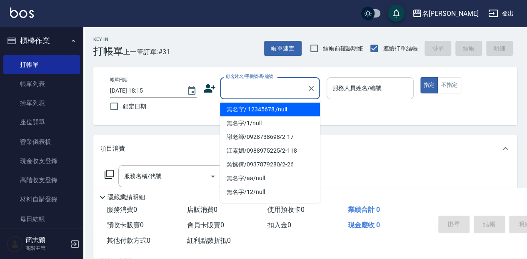
drag, startPoint x: 244, startPoint y: 109, endPoint x: 351, endPoint y: 93, distance: 108.7
click at [244, 109] on li "無名字/ 12345678 /null" at bounding box center [270, 110] width 100 height 14
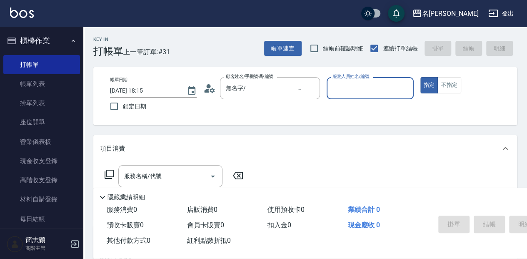
type input "無名字/ 12345678 /null"
click at [357, 80] on div "服務人員姓名/編號" at bounding box center [370, 88] width 87 height 22
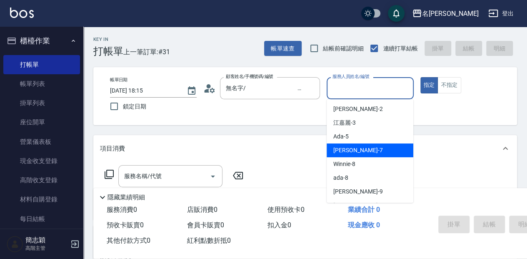
scroll to position [28, 0]
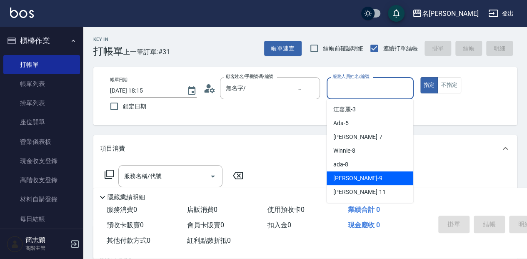
drag, startPoint x: 364, startPoint y: 176, endPoint x: 355, endPoint y: 176, distance: 8.4
click at [363, 176] on div "Anna -9" at bounding box center [370, 178] width 87 height 14
type input "Anna-9"
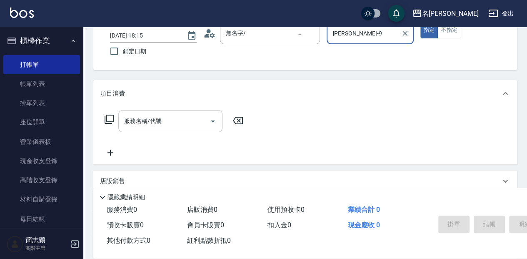
scroll to position [55, 0]
click at [178, 123] on input "服務名稱/代號" at bounding box center [164, 120] width 84 height 15
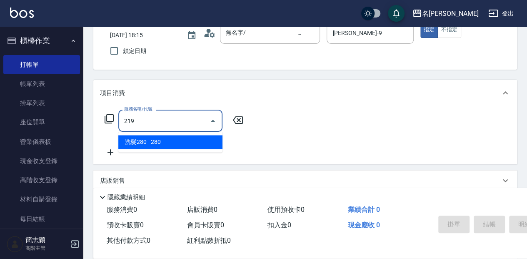
type input "洗髮280(219)"
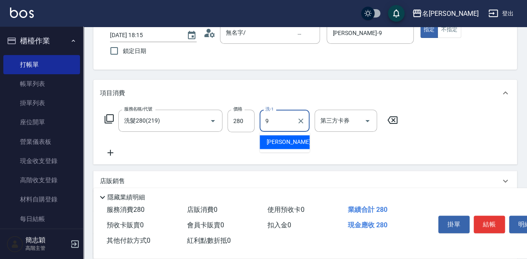
type input "Anna-9"
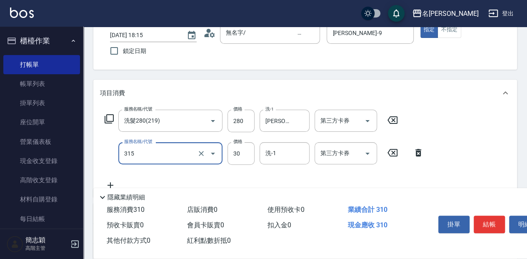
type input "補燙(315)"
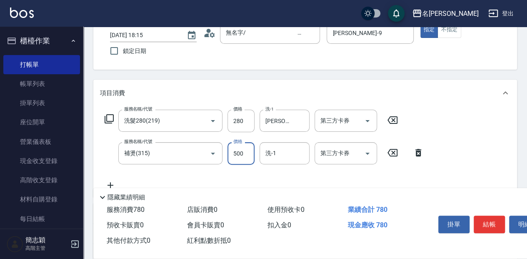
type input "500"
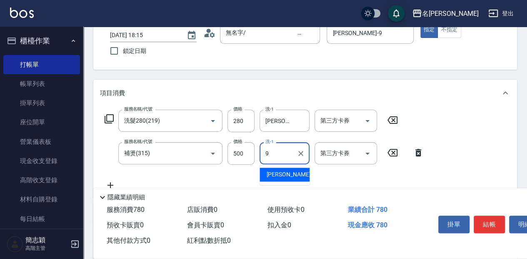
type input "Anna-9"
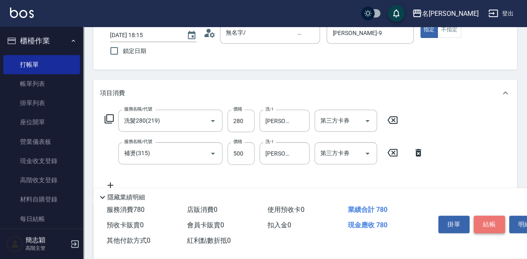
click at [490, 217] on button "結帳" at bounding box center [489, 225] width 31 height 18
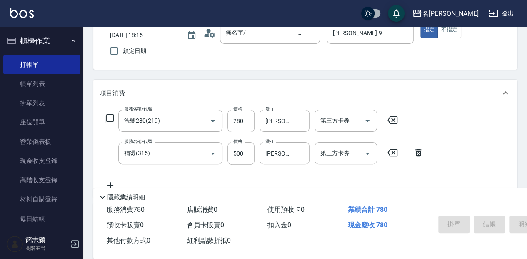
type input "2025/08/23 18:16"
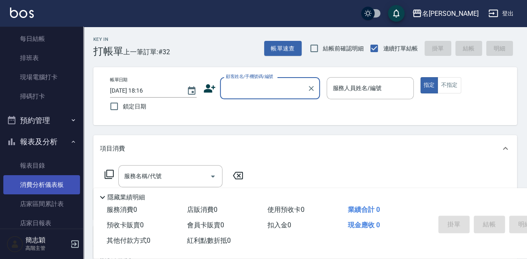
scroll to position [194, 0]
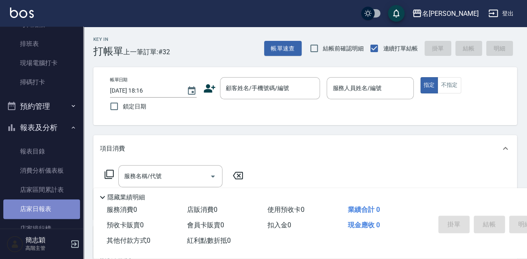
click at [50, 208] on link "店家日報表" at bounding box center [41, 208] width 77 height 19
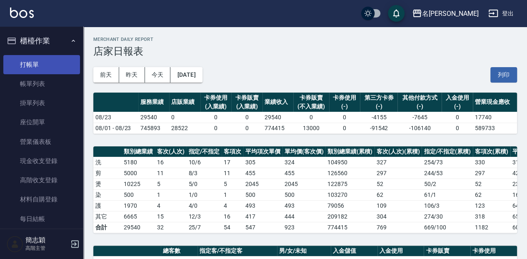
click at [48, 62] on link "打帳單" at bounding box center [41, 64] width 77 height 19
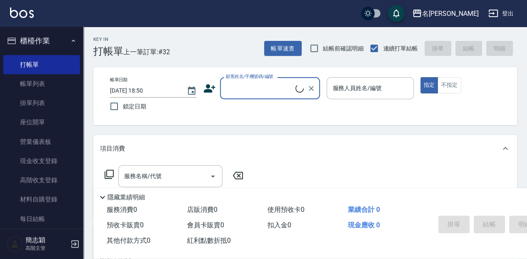
click at [243, 86] on input "顧客姓名/手機號碼/編號" at bounding box center [260, 88] width 72 height 15
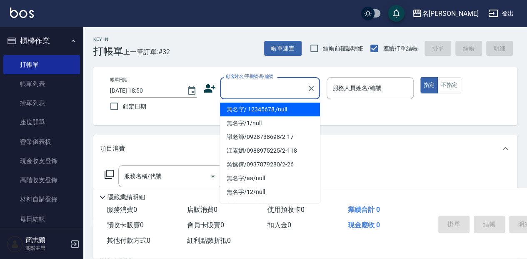
click at [259, 111] on li "無名字/ 12345678 /null" at bounding box center [270, 110] width 100 height 14
type input "無名字/ 12345678 /null"
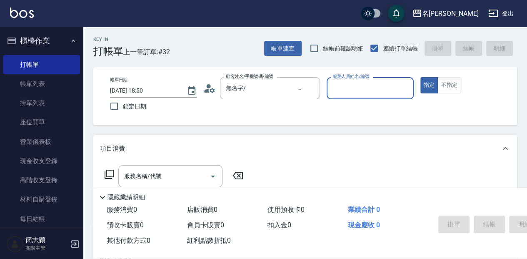
click at [331, 93] on input "服務人員姓名/編號" at bounding box center [370, 88] width 79 height 15
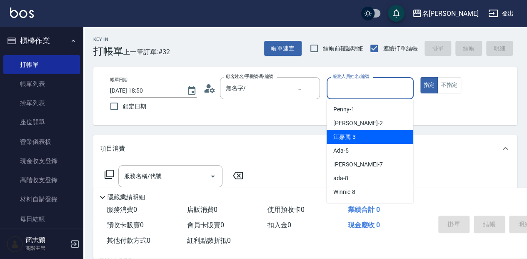
click at [387, 143] on div "江嘉麗 -3" at bounding box center [370, 137] width 87 height 14
type input "江嘉麗-3"
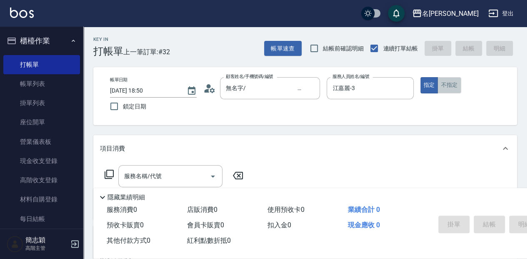
click at [444, 82] on button "不指定" at bounding box center [449, 85] width 23 height 16
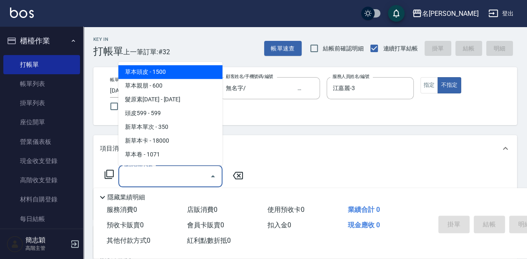
click at [146, 174] on div "服務名稱/代號 服務名稱/代號" at bounding box center [170, 176] width 104 height 22
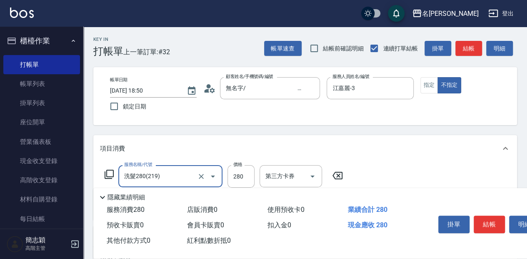
type input "洗髮280(219)"
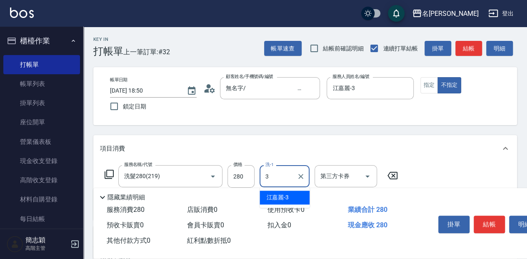
type input "江嘉麗-3"
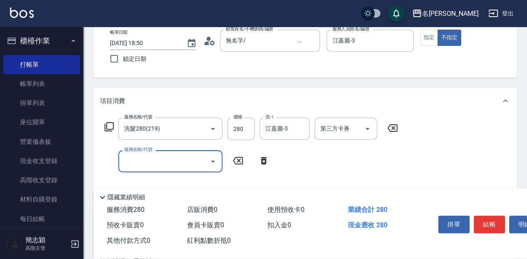
scroll to position [55, 0]
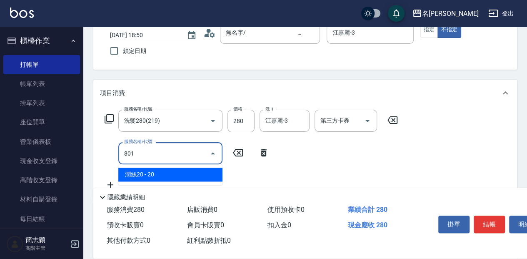
type input "潤絲20(801)"
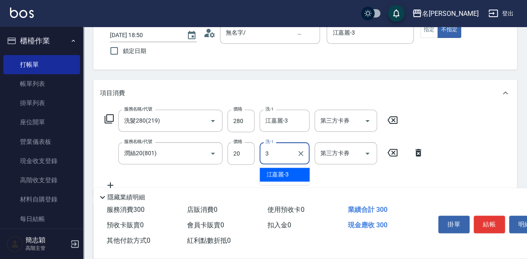
type input "江嘉麗-3"
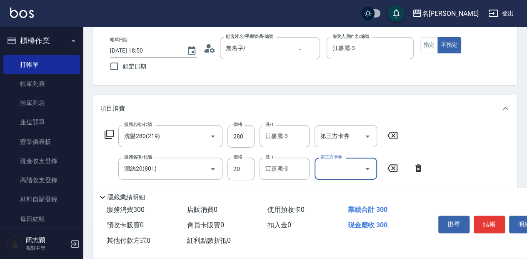
scroll to position [28, 0]
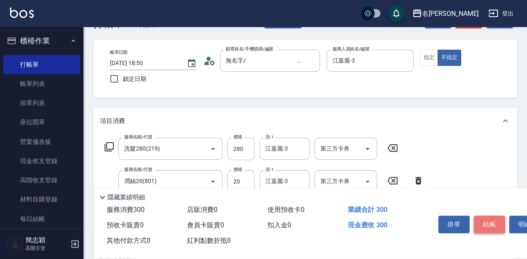
click at [488, 224] on button "結帳" at bounding box center [489, 225] width 31 height 18
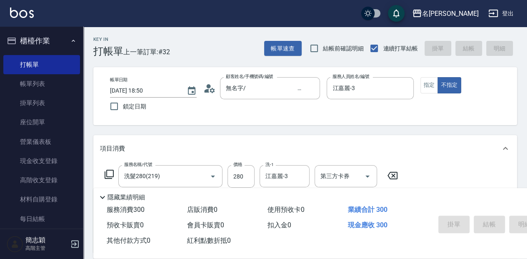
scroll to position [0, 0]
type input "2025/08/23 18:51"
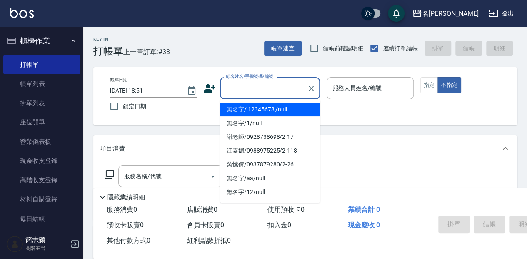
click at [254, 94] on input "顧客姓名/手機號碼/編號" at bounding box center [264, 88] width 80 height 15
click at [294, 109] on li "無名字/ 12345678 /null" at bounding box center [270, 110] width 100 height 14
type input "無名字/ 12345678 /null"
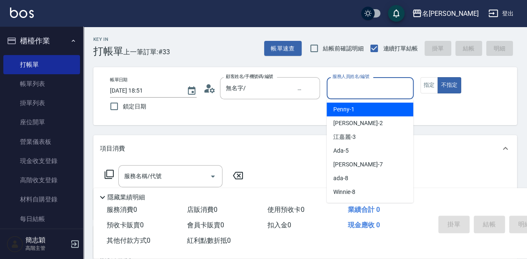
click at [356, 90] on input "服務人員姓名/編號" at bounding box center [370, 88] width 79 height 15
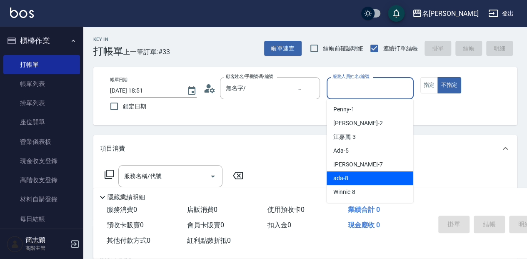
click at [352, 177] on div "ada -8" at bounding box center [370, 178] width 87 height 14
type input "ada-8"
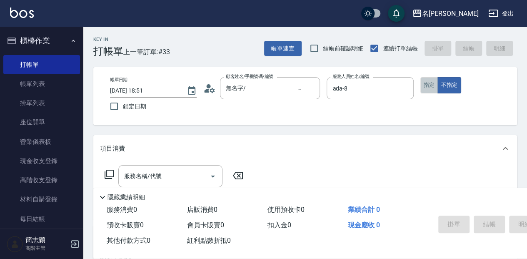
click at [424, 79] on button "指定" at bounding box center [430, 85] width 18 height 16
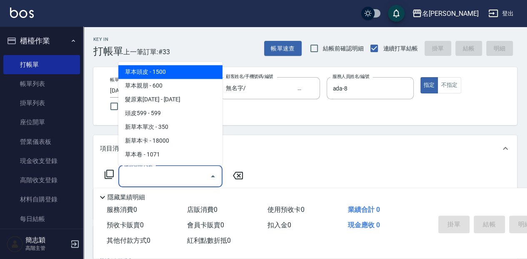
click at [185, 177] on input "服務名稱/代號" at bounding box center [164, 176] width 84 height 15
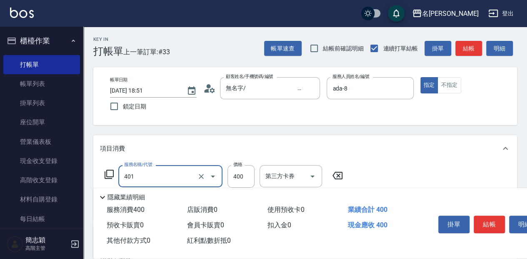
type input "剪髮(400)(401)"
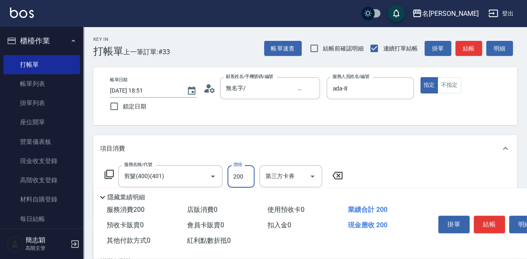
type input "200"
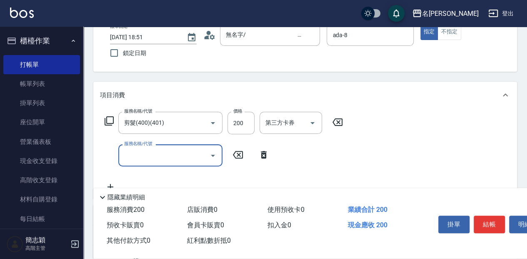
scroll to position [55, 0]
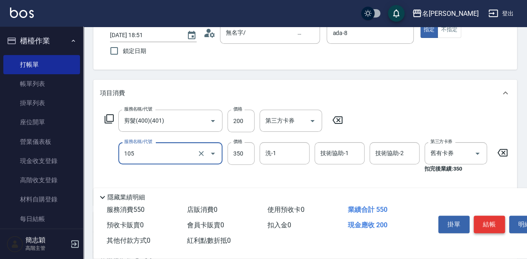
type input "新草本單次(105)"
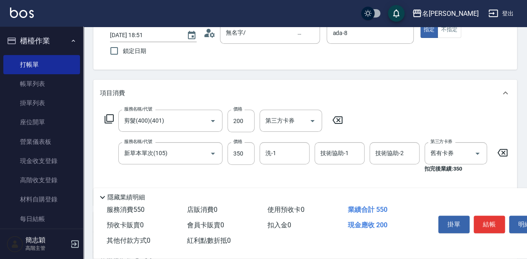
click at [340, 117] on icon at bounding box center [338, 120] width 10 height 8
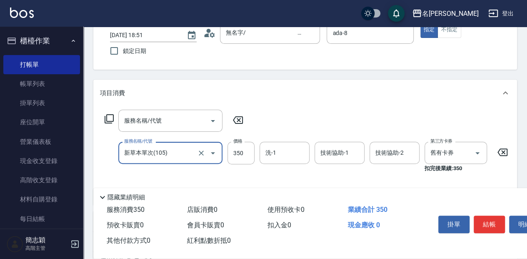
click at [504, 154] on icon at bounding box center [502, 152] width 21 height 10
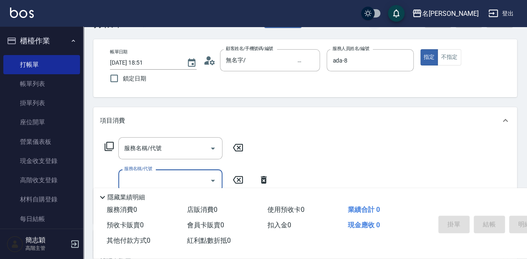
scroll to position [28, 0]
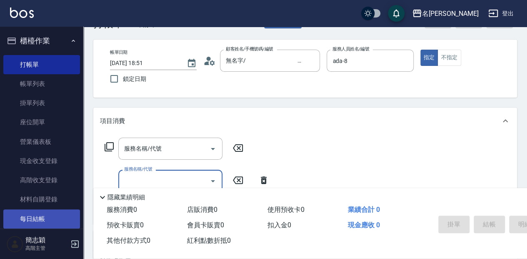
click at [42, 219] on link "每日結帳" at bounding box center [41, 218] width 77 height 19
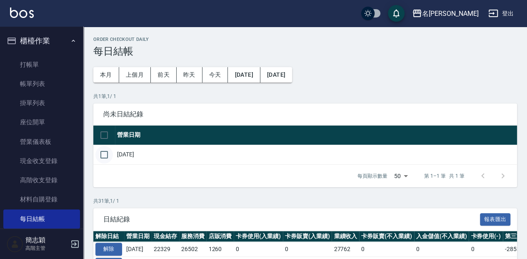
click at [111, 152] on input "checkbox" at bounding box center [104, 155] width 18 height 18
checkbox input "true"
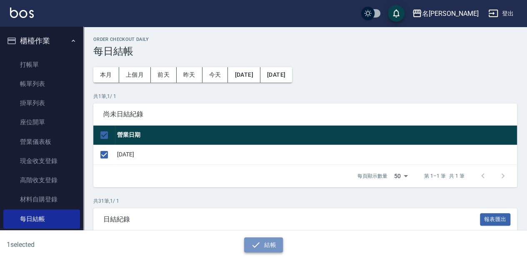
click at [264, 249] on button "結帳" at bounding box center [263, 244] width 39 height 15
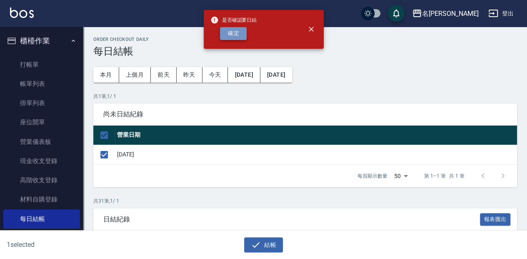
click at [234, 38] on button "確定" at bounding box center [233, 33] width 27 height 13
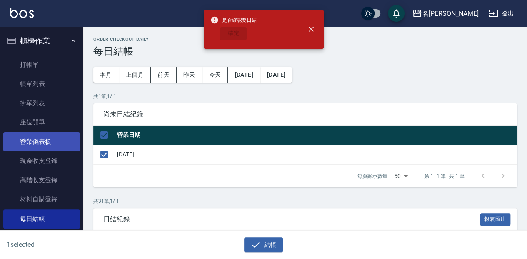
checkbox input "false"
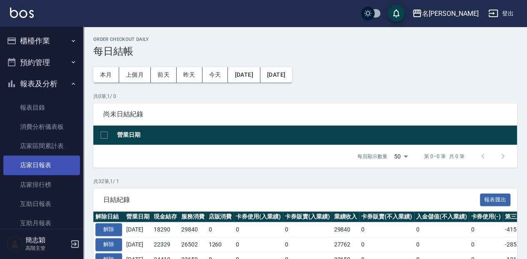
click at [47, 171] on link "店家日報表" at bounding box center [41, 165] width 77 height 19
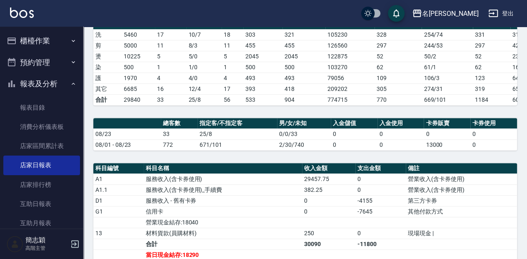
scroll to position [215, 0]
